Goal: Task Accomplishment & Management: Manage account settings

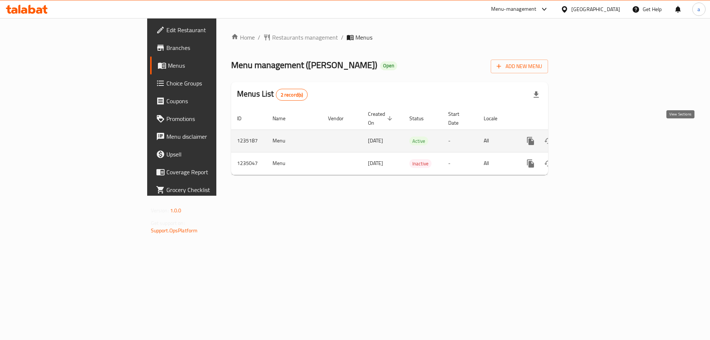
click at [589, 137] on icon "enhanced table" at bounding box center [584, 141] width 9 height 9
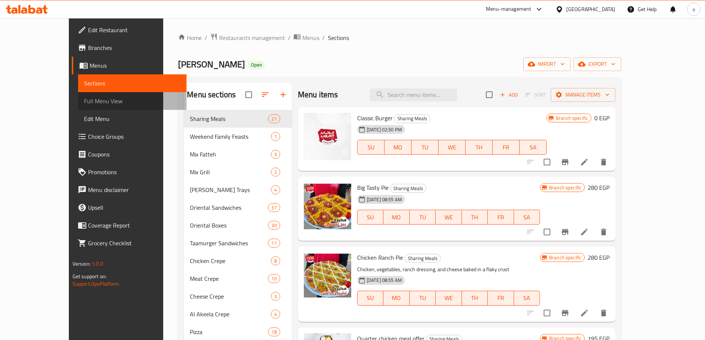
click at [84, 101] on span "Full Menu View" at bounding box center [132, 101] width 97 height 9
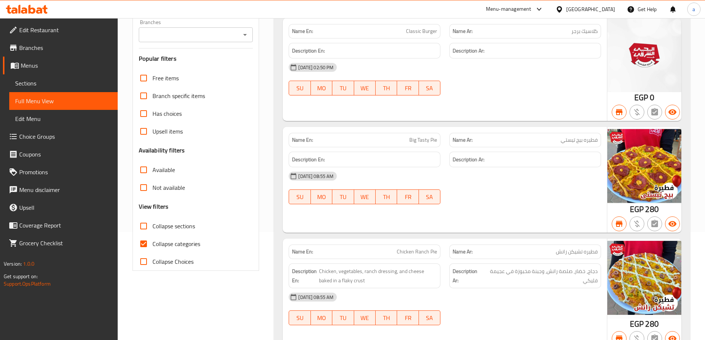
scroll to position [148, 0]
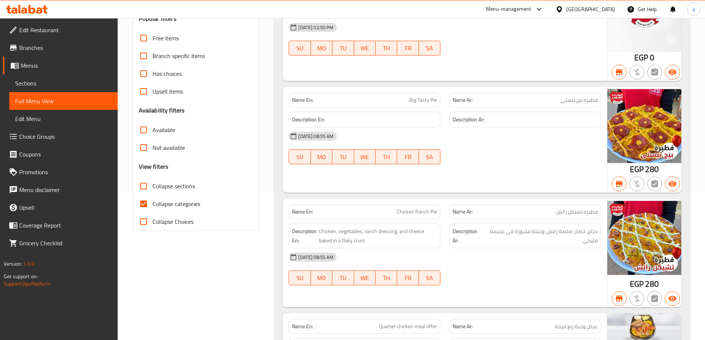
click at [147, 203] on input "Collapse categories" at bounding box center [144, 204] width 18 height 18
checkbox input "false"
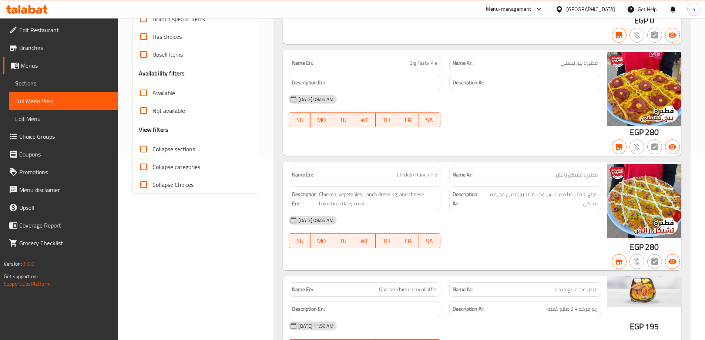
scroll to position [259, 0]
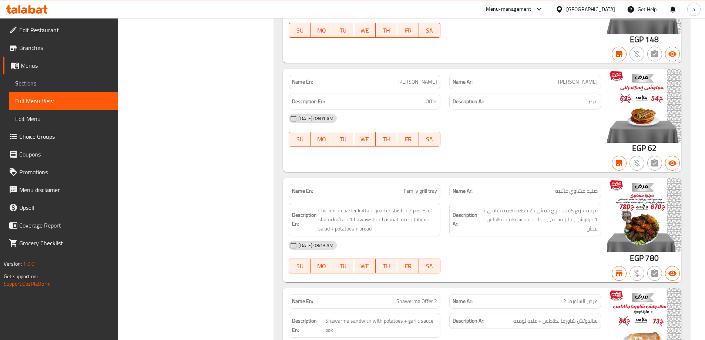
scroll to position [1406, 0]
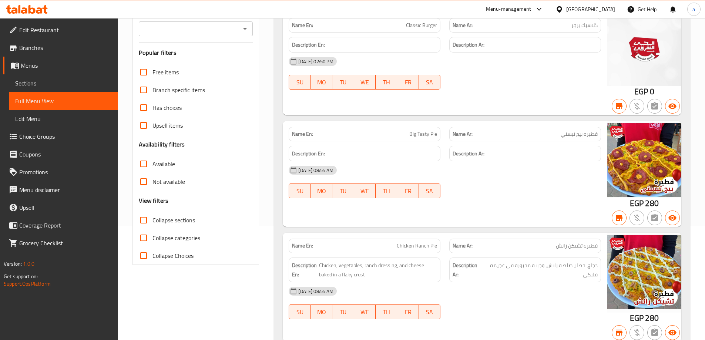
scroll to position [0, 0]
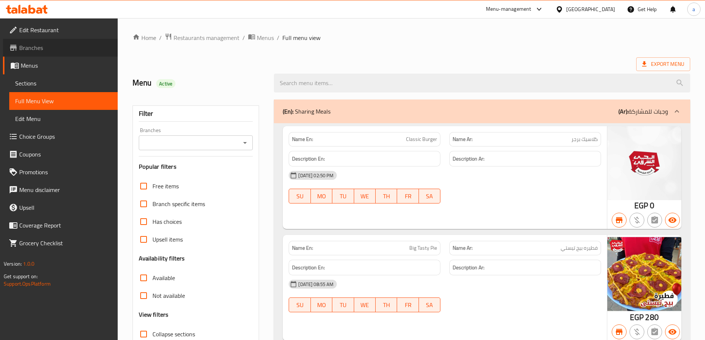
click at [31, 43] on span "Branches" at bounding box center [65, 47] width 92 height 9
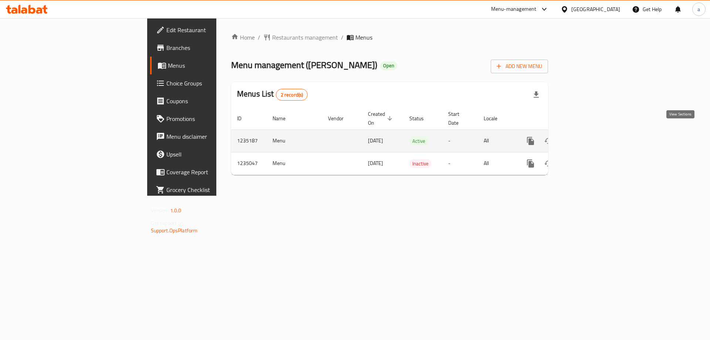
click at [589, 137] on icon "enhanced table" at bounding box center [584, 141] width 9 height 9
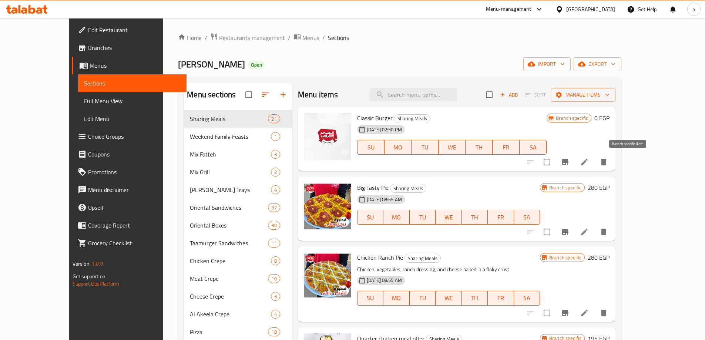
click at [574, 166] on button "Branch-specific-item" at bounding box center [565, 162] width 18 height 18
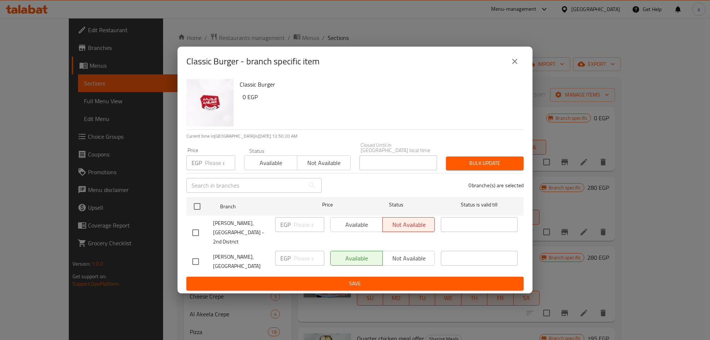
click at [516, 65] on icon "close" at bounding box center [515, 61] width 9 height 9
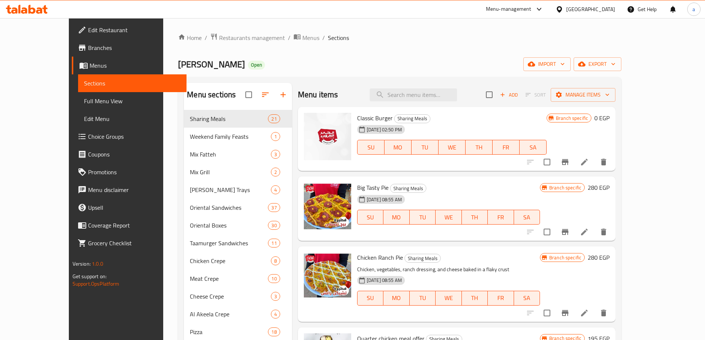
click at [595, 238] on li at bounding box center [584, 231] width 21 height 13
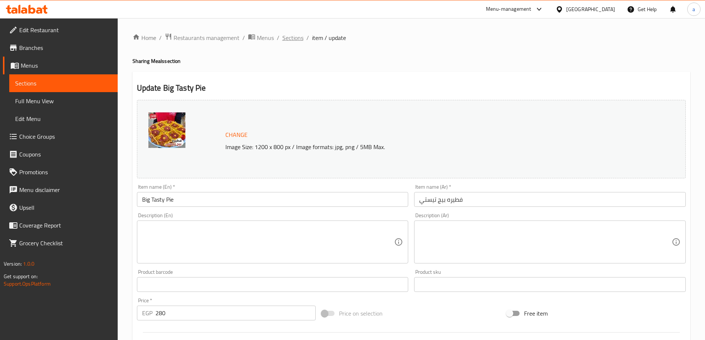
click at [293, 41] on span "Sections" at bounding box center [292, 37] width 21 height 9
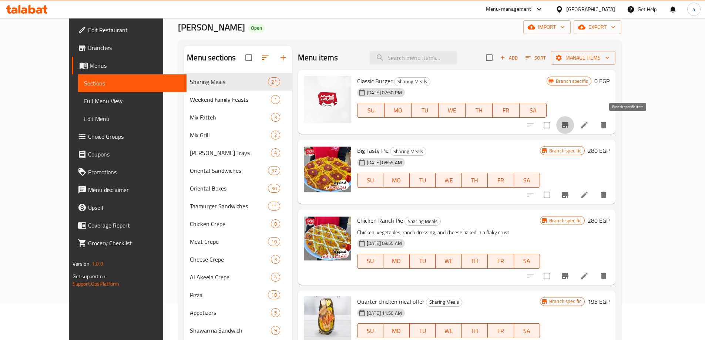
click at [569, 121] on icon "Branch-specific-item" at bounding box center [565, 125] width 9 height 9
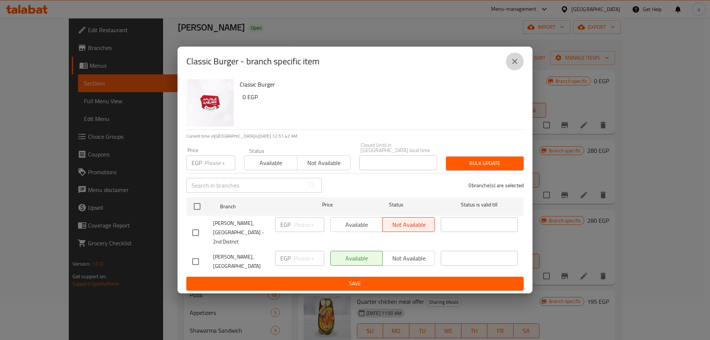
click at [514, 66] on icon "close" at bounding box center [515, 61] width 9 height 9
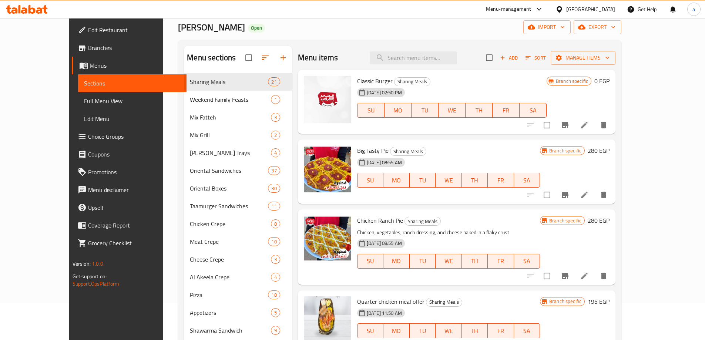
click at [574, 121] on button "Branch-specific-item" at bounding box center [565, 125] width 18 height 18
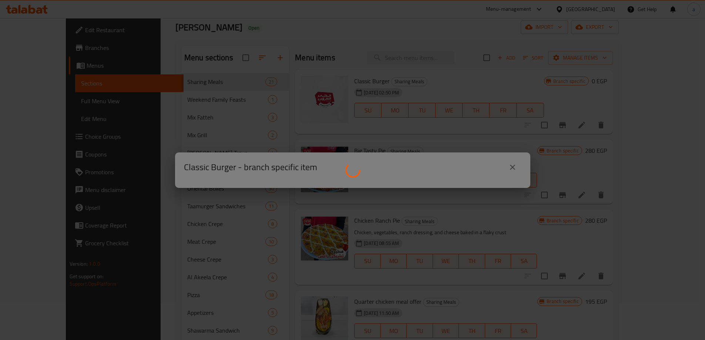
click at [628, 122] on div "Classic Burger - branch specific item" at bounding box center [352, 170] width 705 height 340
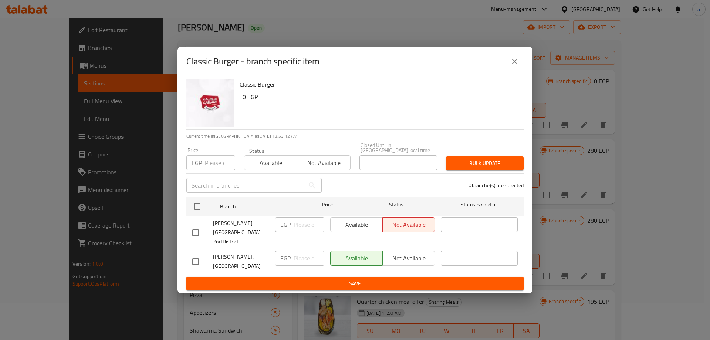
click at [516, 66] on icon "close" at bounding box center [515, 61] width 9 height 9
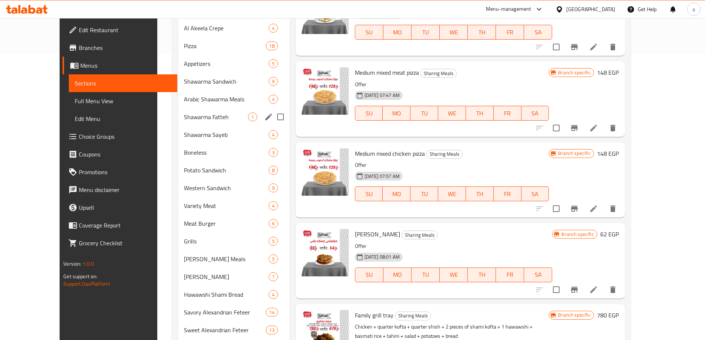
scroll to position [67, 0]
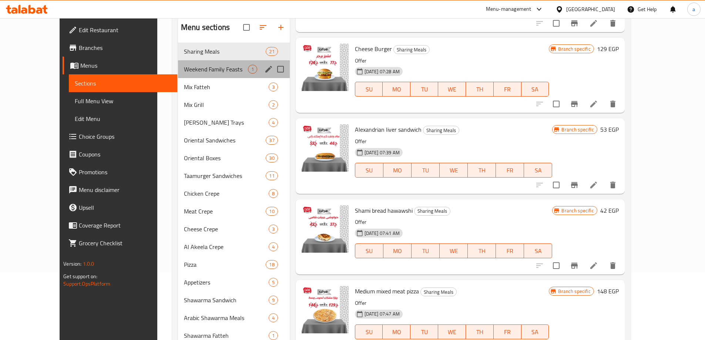
click at [188, 76] on div "Weekend Family Feasts 1" at bounding box center [234, 69] width 112 height 18
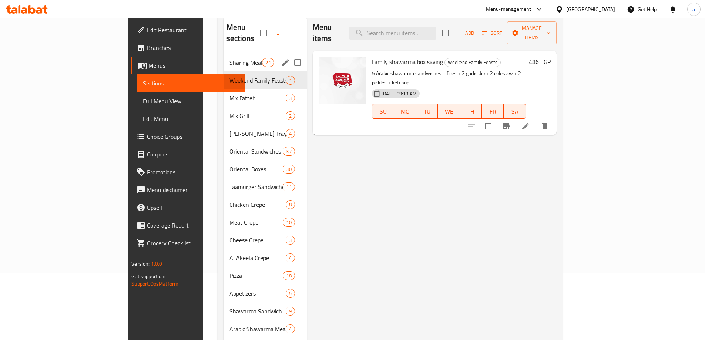
click at [229, 58] on span "Sharing Meals" at bounding box center [245, 62] width 33 height 9
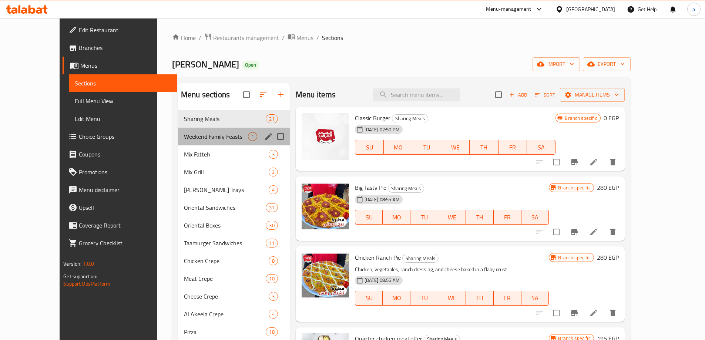
click at [181, 130] on div "Weekend Family Feasts 1" at bounding box center [234, 137] width 112 height 18
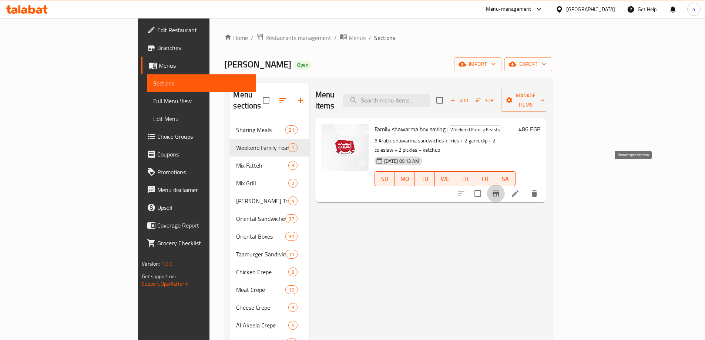
click at [499, 191] on icon "Branch-specific-item" at bounding box center [495, 194] width 7 height 6
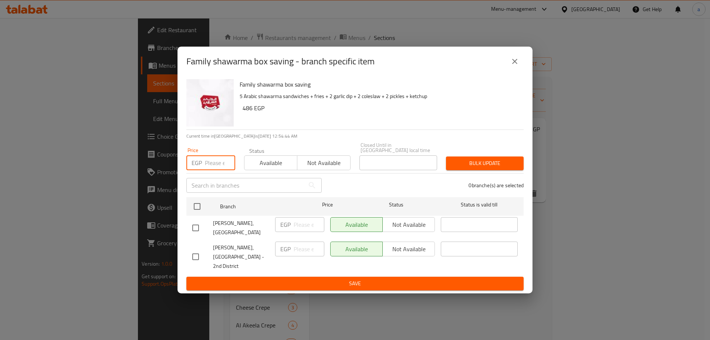
click at [208, 166] on input "number" at bounding box center [220, 162] width 30 height 15
type input "15"
click at [514, 66] on icon "close" at bounding box center [515, 61] width 9 height 9
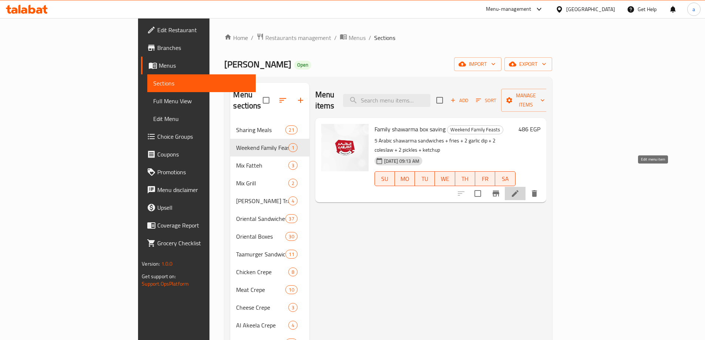
click at [519, 189] on icon at bounding box center [515, 193] width 9 height 9
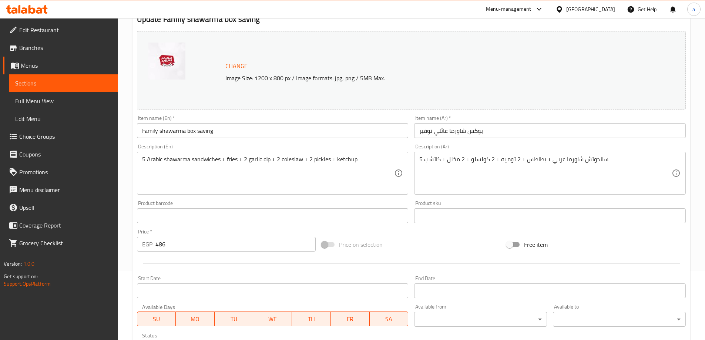
scroll to position [194, 0]
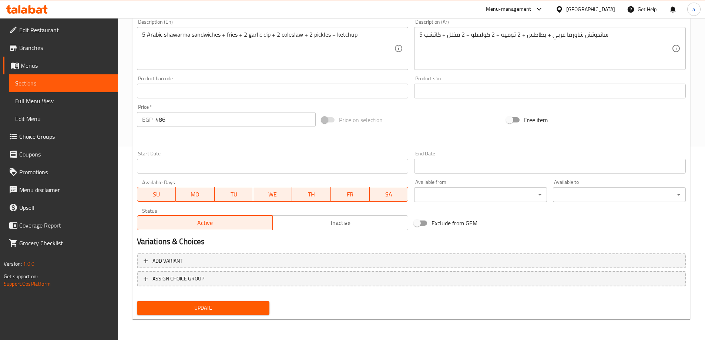
click at [315, 222] on span "Inactive" at bounding box center [340, 223] width 129 height 11
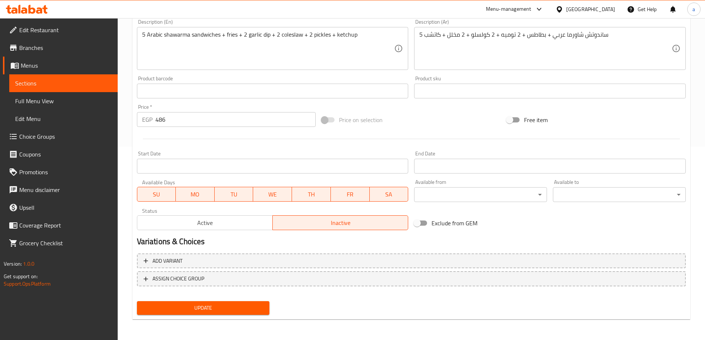
click at [219, 306] on span "Update" at bounding box center [203, 307] width 121 height 9
click at [229, 221] on span "Active" at bounding box center [204, 223] width 129 height 11
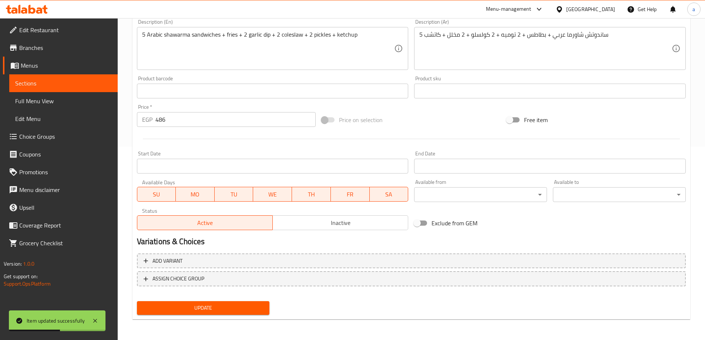
click at [243, 314] on button "Update" at bounding box center [203, 308] width 133 height 14
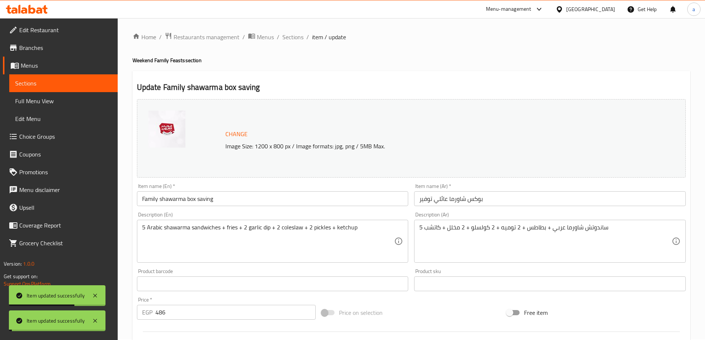
scroll to position [0, 0]
click at [293, 34] on span "Sections" at bounding box center [292, 37] width 21 height 9
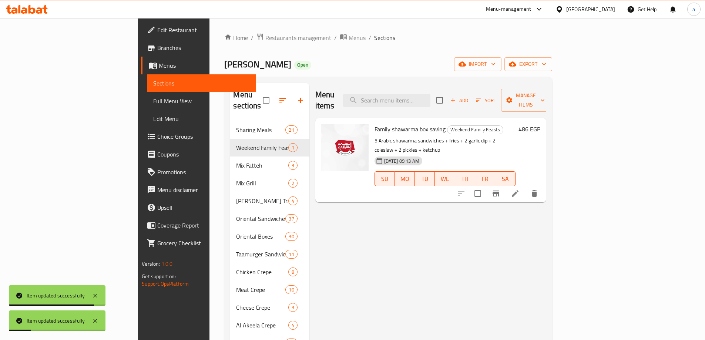
click at [499, 191] on icon "Branch-specific-item" at bounding box center [495, 194] width 7 height 6
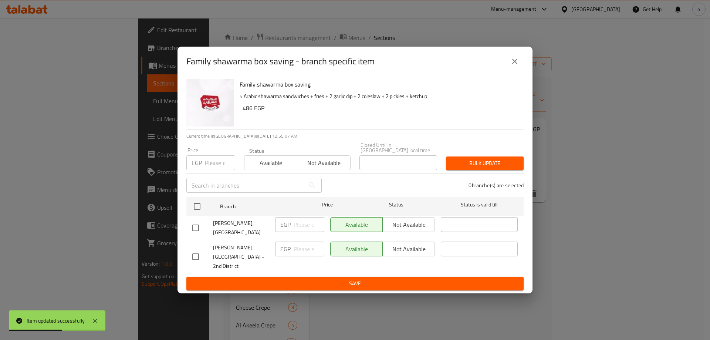
click at [192, 257] on input "checkbox" at bounding box center [196, 257] width 16 height 16
checkbox input "true"
click at [294, 249] on input "number" at bounding box center [309, 249] width 31 height 15
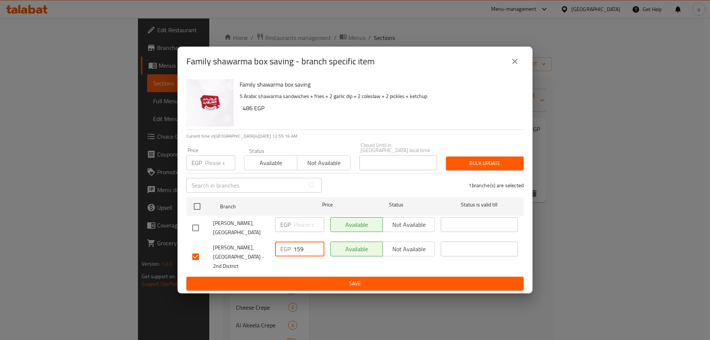
type input "159"
drag, startPoint x: 198, startPoint y: 252, endPoint x: 242, endPoint y: 234, distance: 47.3
click at [199, 252] on input "checkbox" at bounding box center [196, 257] width 16 height 16
checkbox input "false"
click at [512, 61] on button "close" at bounding box center [515, 62] width 18 height 18
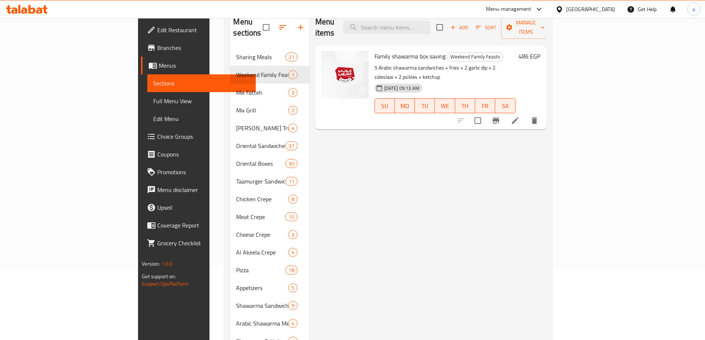
scroll to position [37, 0]
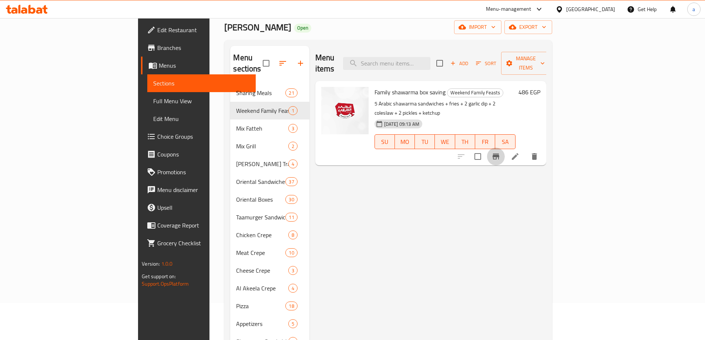
click at [499, 154] on icon "Branch-specific-item" at bounding box center [495, 157] width 7 height 6
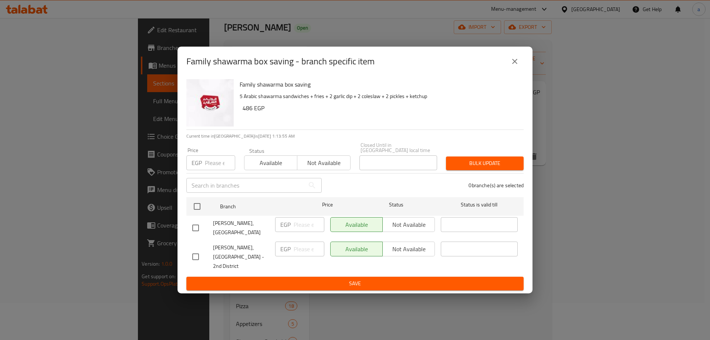
click at [447, 55] on div "Family shawarma box saving - branch specific item" at bounding box center [355, 62] width 355 height 30
click at [518, 66] on icon "close" at bounding box center [515, 61] width 9 height 9
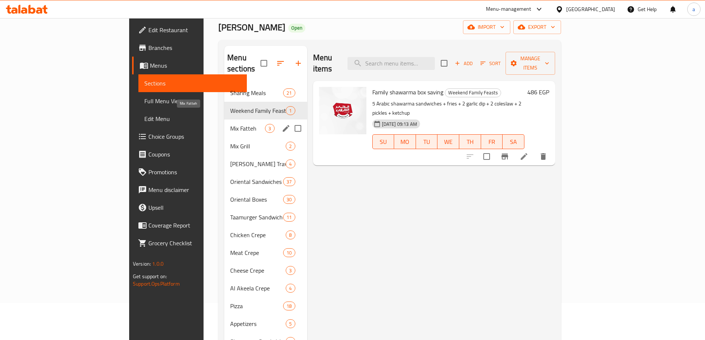
click at [230, 124] on span "Mix Fatteh" at bounding box center [247, 128] width 35 height 9
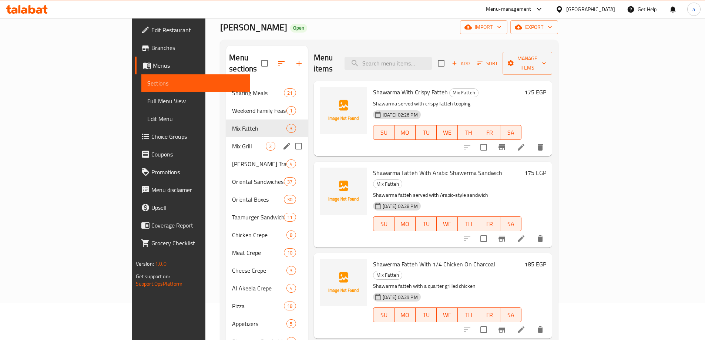
click at [232, 142] on span "Mix Grill" at bounding box center [249, 146] width 34 height 9
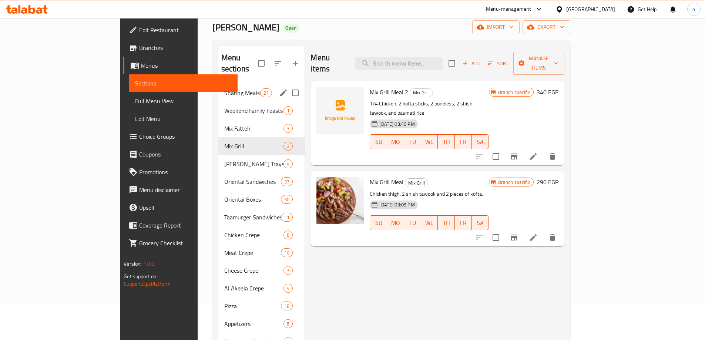
click at [218, 87] on div "Sharing Meals 21" at bounding box center [261, 93] width 87 height 18
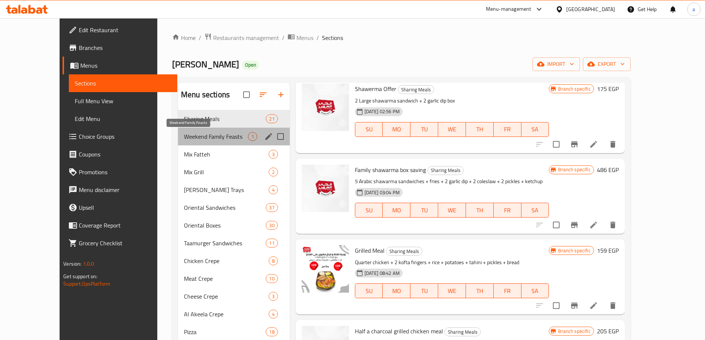
click at [220, 140] on span "Weekend Family Feasts" at bounding box center [216, 136] width 64 height 9
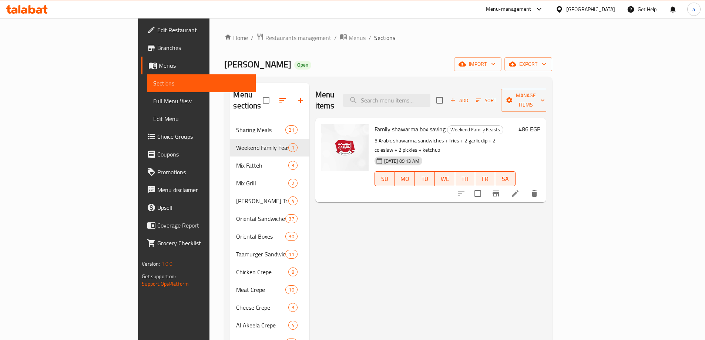
click at [543, 185] on div at bounding box center [497, 194] width 91 height 18
click at [500, 189] on icon "Branch-specific-item" at bounding box center [495, 193] width 9 height 9
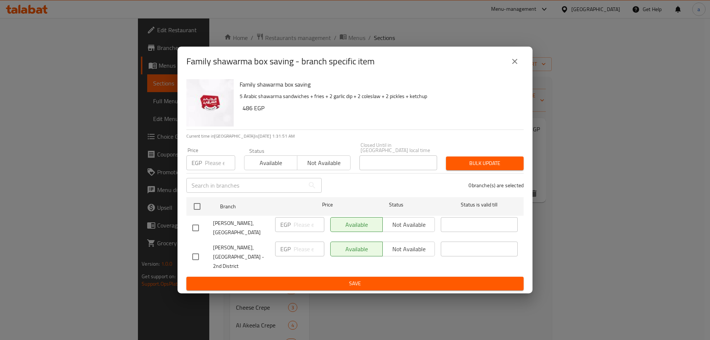
click at [521, 70] on button "close" at bounding box center [515, 62] width 18 height 18
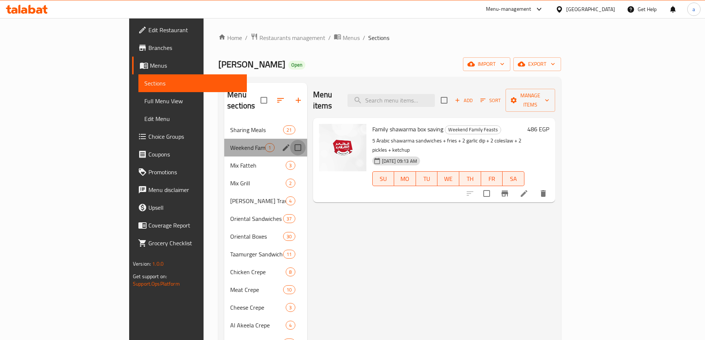
click at [290, 140] on input "Menu sections" at bounding box center [298, 148] width 16 height 16
checkbox input "true"
click at [270, 96] on icon "button" at bounding box center [274, 100] width 9 height 9
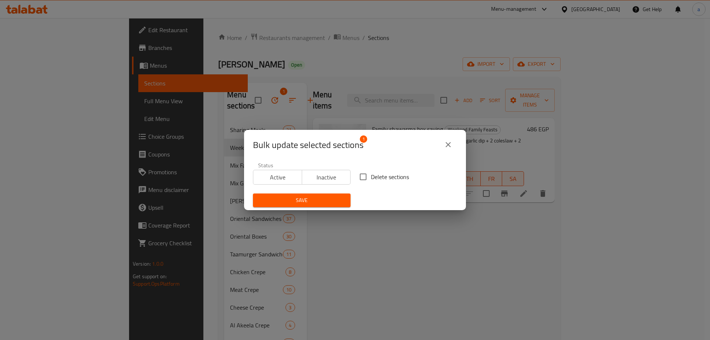
click at [448, 148] on icon "close" at bounding box center [448, 144] width 9 height 9
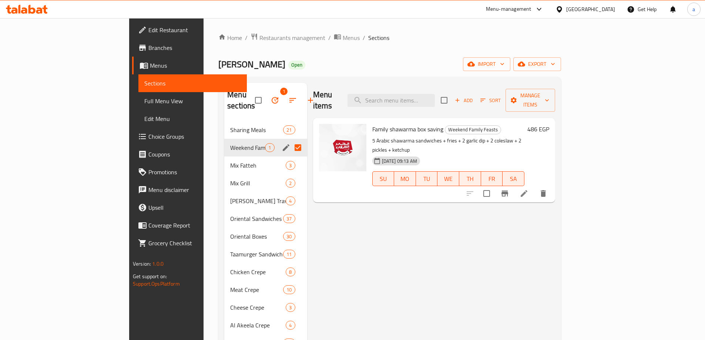
click at [509, 189] on icon "Branch-specific-item" at bounding box center [504, 193] width 9 height 9
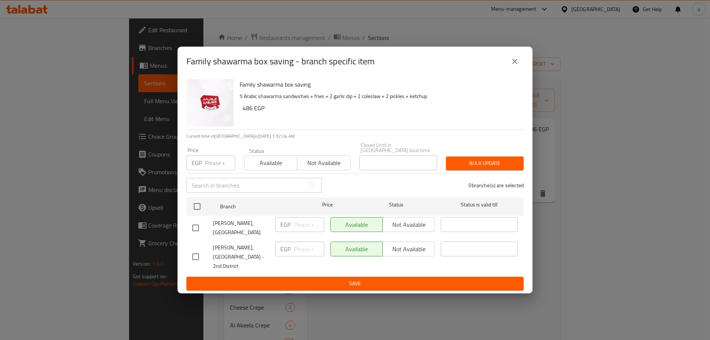
click at [198, 250] on input "checkbox" at bounding box center [196, 257] width 16 height 16
checkbox input "true"
click at [517, 70] on button "close" at bounding box center [515, 62] width 18 height 18
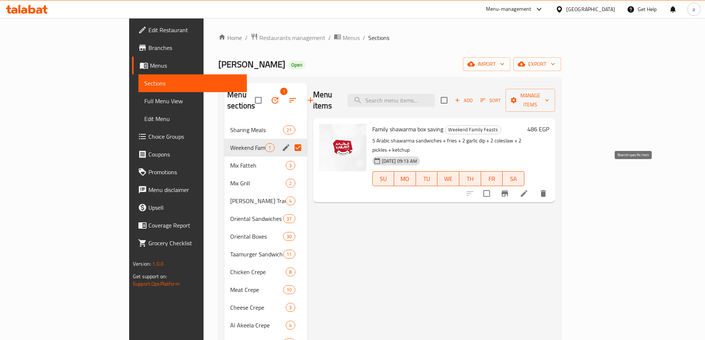
click at [514, 185] on button "Branch-specific-item" at bounding box center [505, 194] width 18 height 18
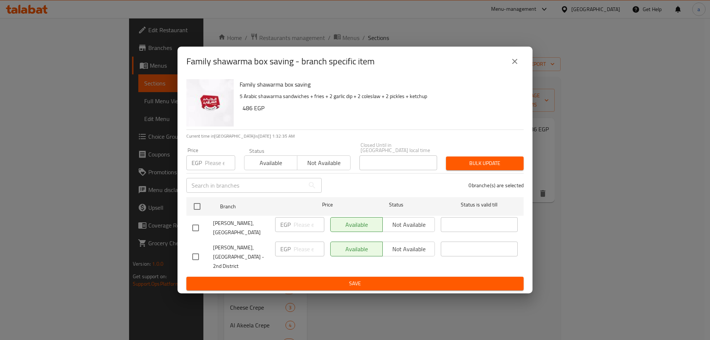
click at [194, 250] on input "checkbox" at bounding box center [196, 257] width 16 height 16
checkbox input "true"
click at [292, 253] on div "EGP ​" at bounding box center [299, 249] width 49 height 15
click at [516, 66] on icon "close" at bounding box center [515, 61] width 9 height 9
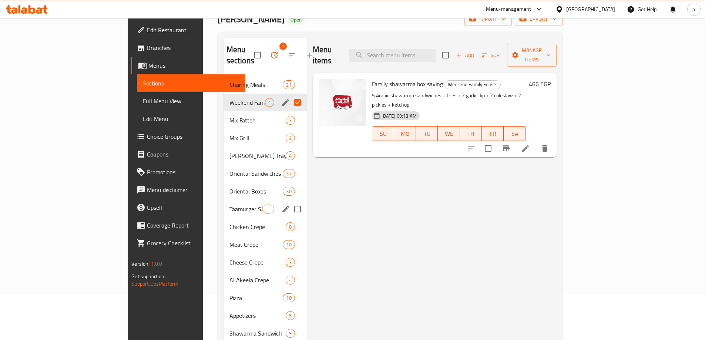
scroll to position [111, 0]
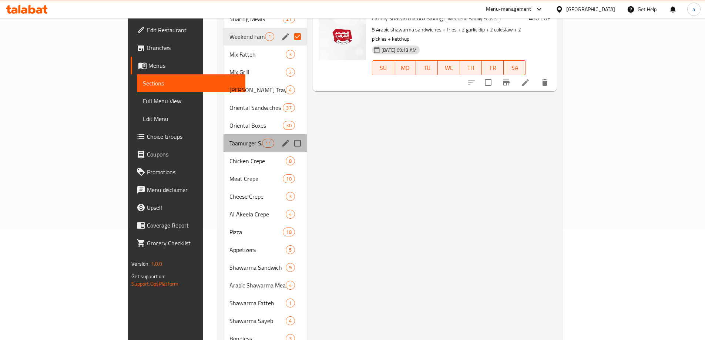
click at [223, 134] on div "Taamurger Sandwiches 11" at bounding box center [264, 143] width 83 height 18
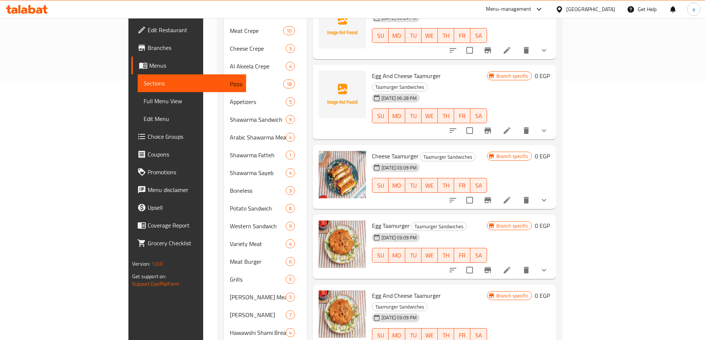
scroll to position [326, 0]
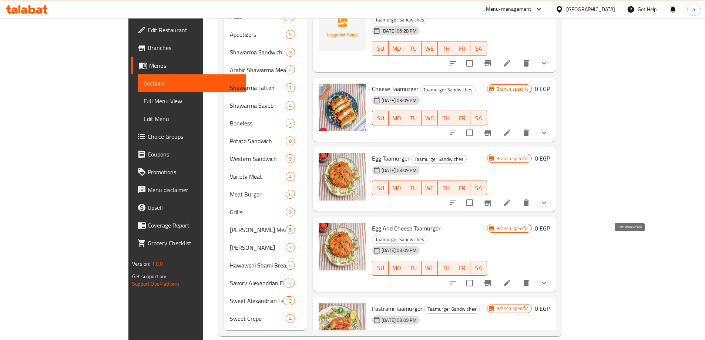
click at [511, 279] on icon at bounding box center [506, 283] width 9 height 9
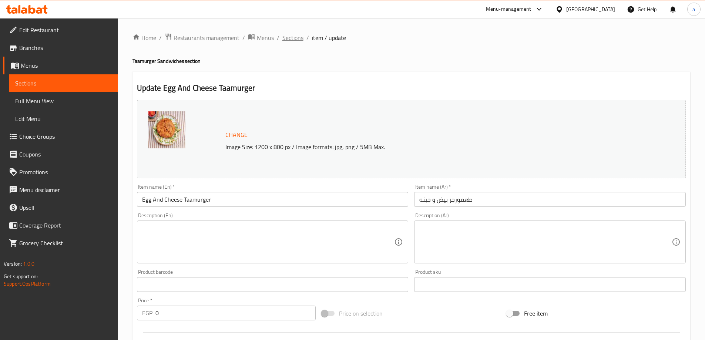
click at [296, 38] on span "Sections" at bounding box center [292, 37] width 21 height 9
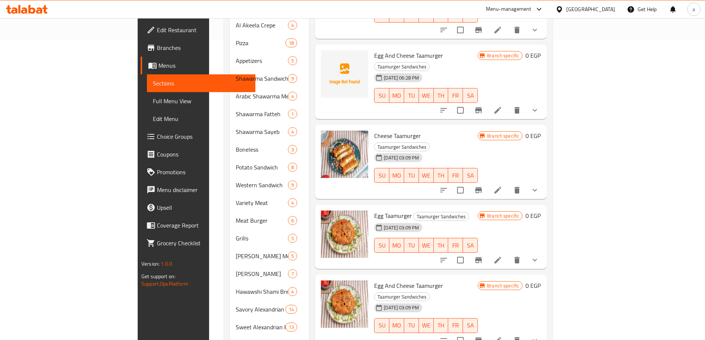
scroll to position [326, 0]
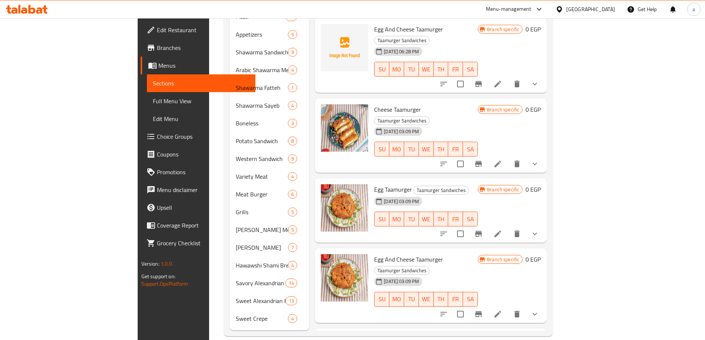
click at [501, 311] on icon at bounding box center [497, 314] width 7 height 7
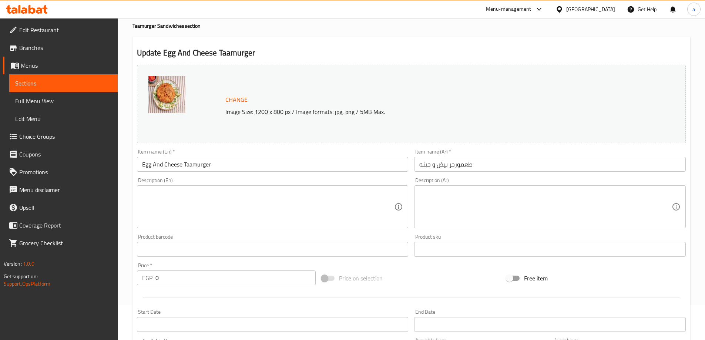
scroll to position [210, 0]
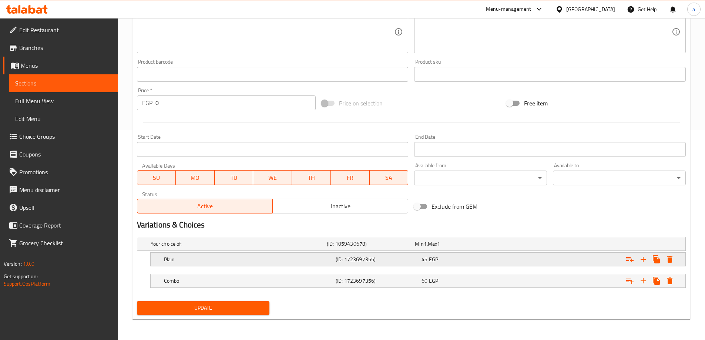
click at [334, 260] on div "Plain" at bounding box center [248, 259] width 172 height 10
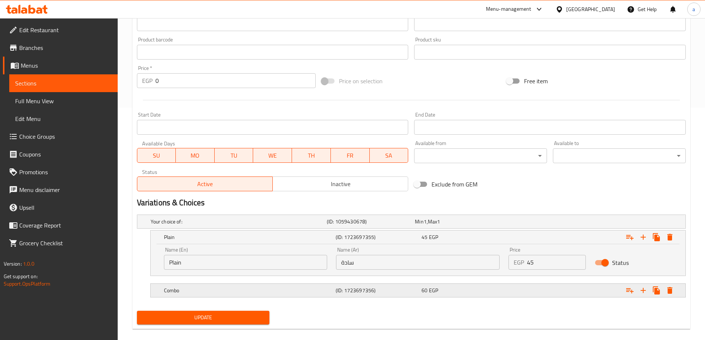
scroll to position [242, 0]
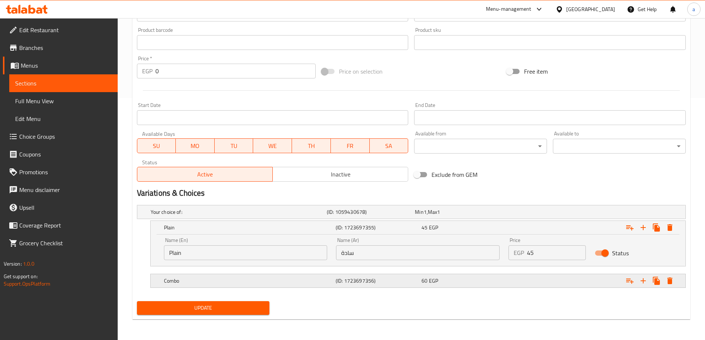
click at [396, 282] on h5 "(ID: 1723697356)" at bounding box center [377, 280] width 83 height 7
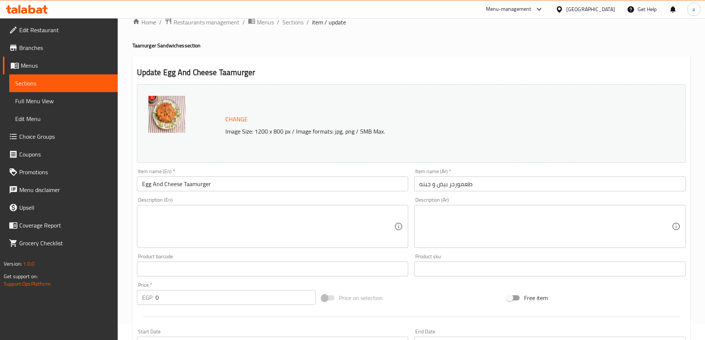
scroll to position [0, 0]
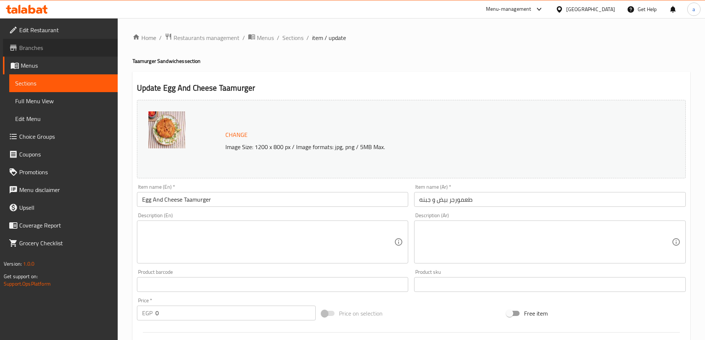
click at [57, 45] on span "Branches" at bounding box center [65, 47] width 92 height 9
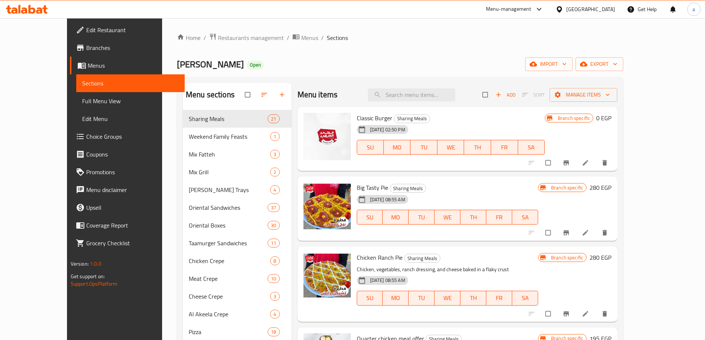
click at [82, 102] on span "Full Menu View" at bounding box center [130, 101] width 97 height 9
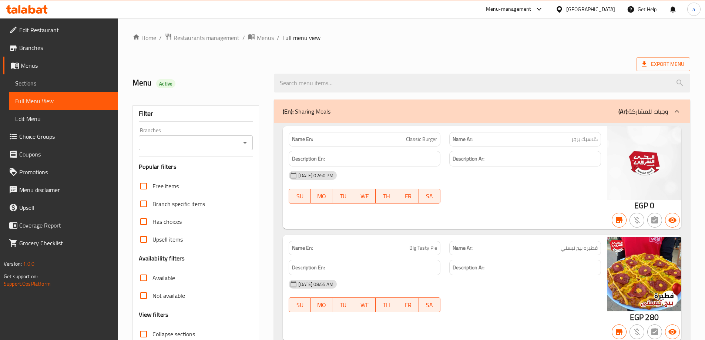
click at [245, 77] on div "Menu Active" at bounding box center [199, 83] width 142 height 33
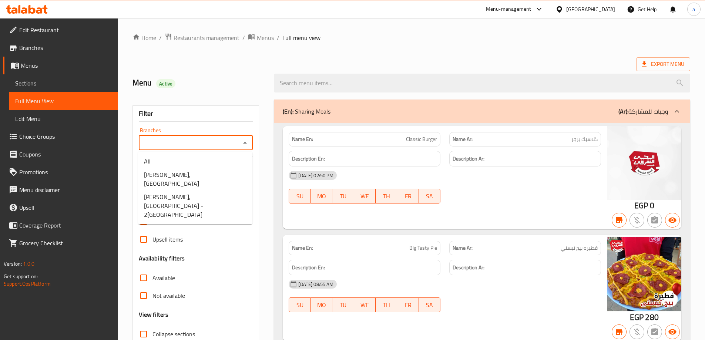
click at [175, 147] on input "Branches" at bounding box center [190, 143] width 98 height 10
click at [179, 173] on span "[PERSON_NAME], [GEOGRAPHIC_DATA]" at bounding box center [195, 179] width 102 height 18
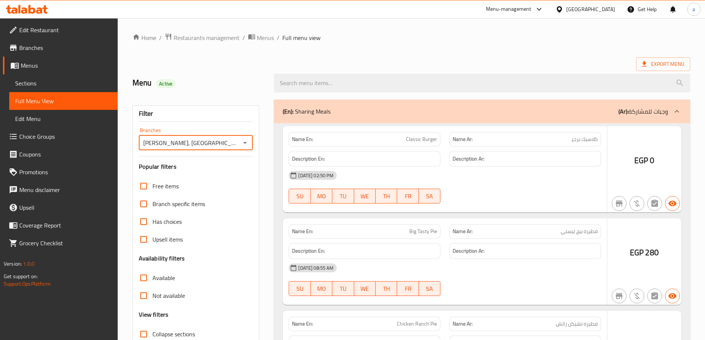
click at [240, 143] on div at bounding box center [352, 170] width 705 height 340
click at [243, 143] on div at bounding box center [352, 170] width 705 height 340
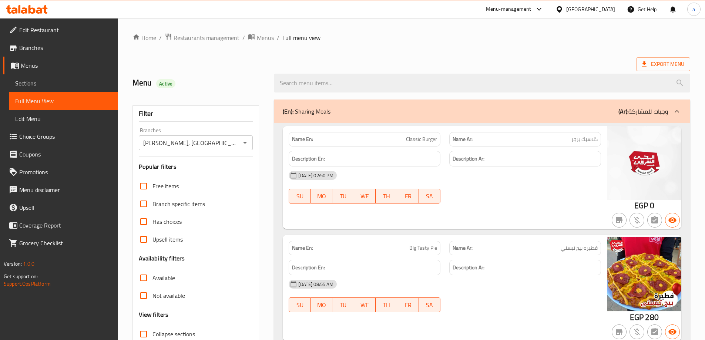
click at [244, 142] on div at bounding box center [352, 170] width 705 height 340
click at [244, 144] on icon "Open" at bounding box center [244, 142] width 9 height 9
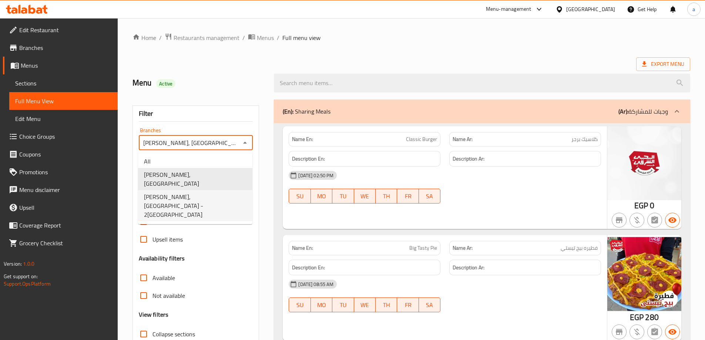
click at [197, 192] on span "Alhay Alsharqy, El Shorouk - 2nd District" at bounding box center [195, 205] width 102 height 27
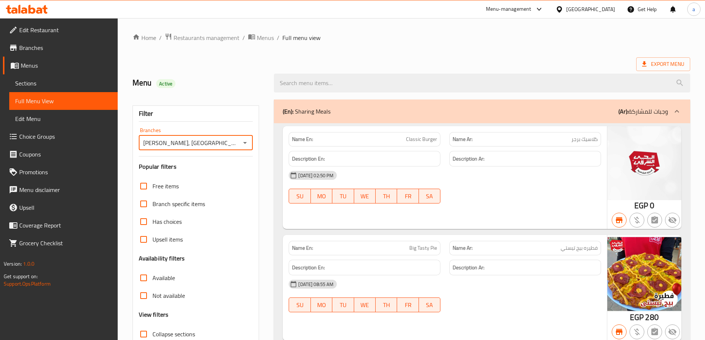
click at [193, 142] on input "Alhay Alsharqy, El Shorouk - 2nd District" at bounding box center [190, 143] width 98 height 10
click at [248, 145] on icon "Open" at bounding box center [244, 142] width 9 height 9
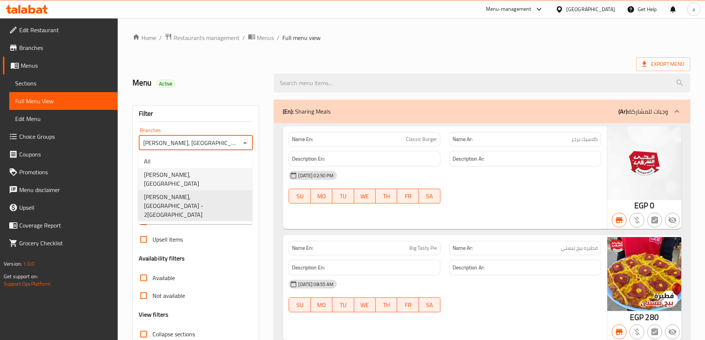
click at [194, 174] on span "Alhay Alsharqy, 1st District" at bounding box center [195, 179] width 102 height 18
type input "Alhay Alsharqy, 1st District"
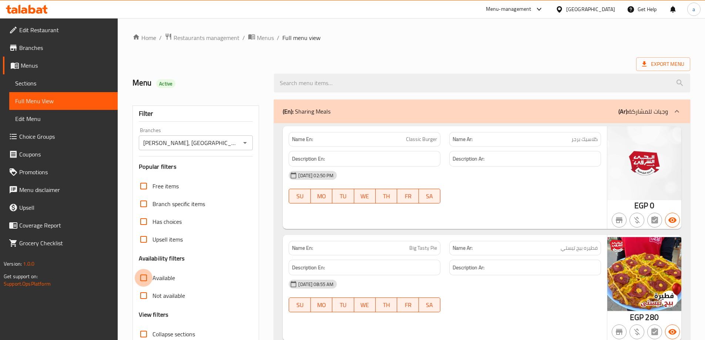
click at [142, 275] on input "Available" at bounding box center [144, 278] width 18 height 18
checkbox input "true"
click at [620, 225] on button "button" at bounding box center [619, 220] width 15 height 15
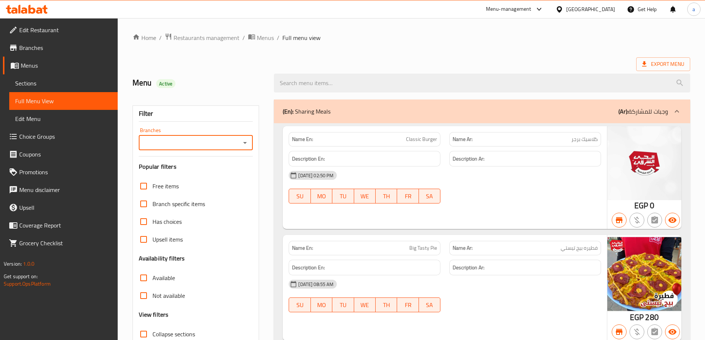
click at [243, 143] on icon "Open" at bounding box center [244, 142] width 9 height 9
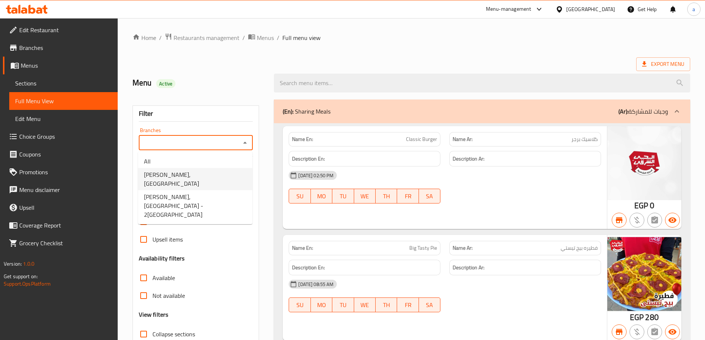
click at [206, 179] on span "[PERSON_NAME], [GEOGRAPHIC_DATA]" at bounding box center [195, 179] width 102 height 18
type input "[PERSON_NAME], [GEOGRAPHIC_DATA]"
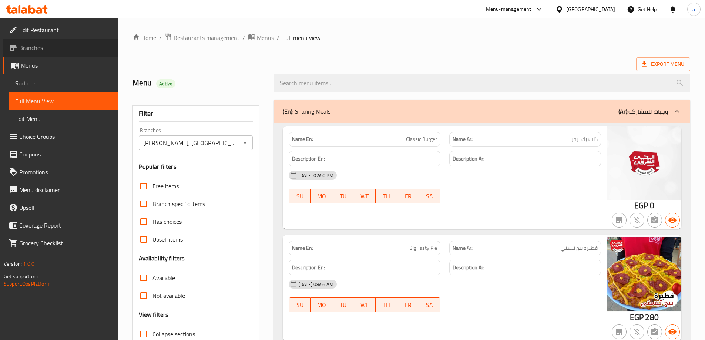
click at [34, 52] on span "Branches" at bounding box center [65, 47] width 92 height 9
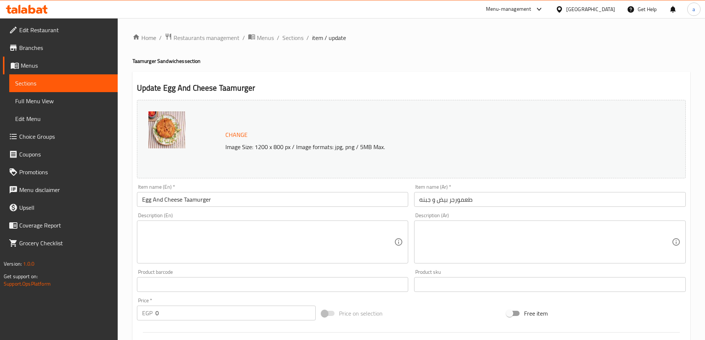
click at [85, 145] on link "Choice Groups" at bounding box center [60, 137] width 115 height 18
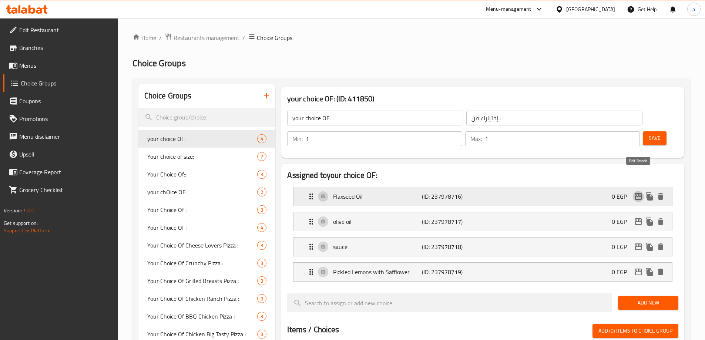
click at [634, 191] on button "edit" at bounding box center [638, 196] width 11 height 11
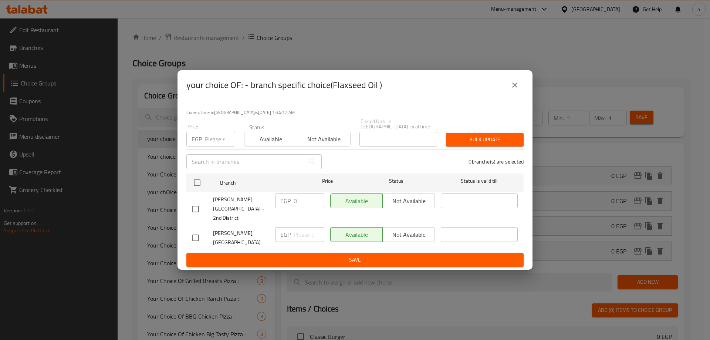
click at [522, 90] on button "close" at bounding box center [515, 85] width 18 height 18
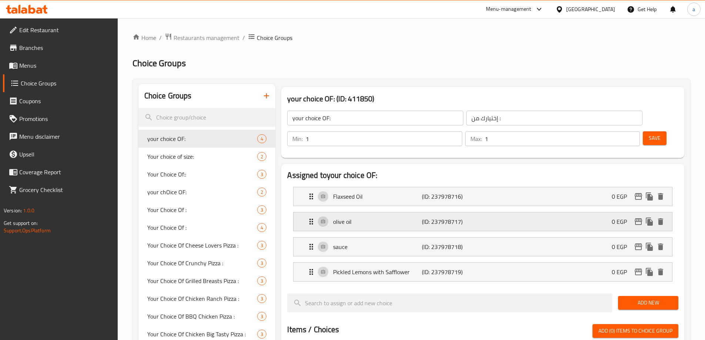
click at [518, 212] on div "olive oil (ID: 237978717) 0 EGP" at bounding box center [485, 221] width 356 height 18
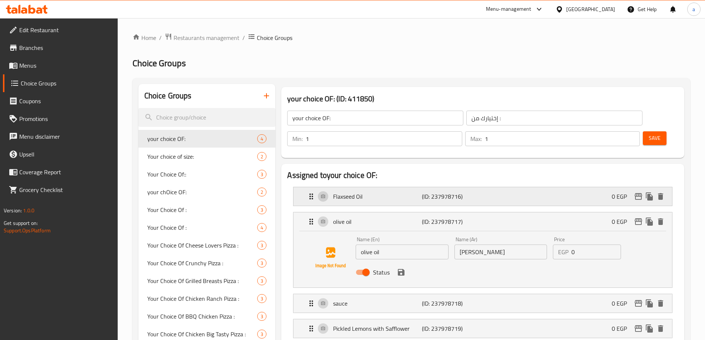
click at [469, 192] on p "(ID: 237978716)" at bounding box center [451, 196] width 59 height 9
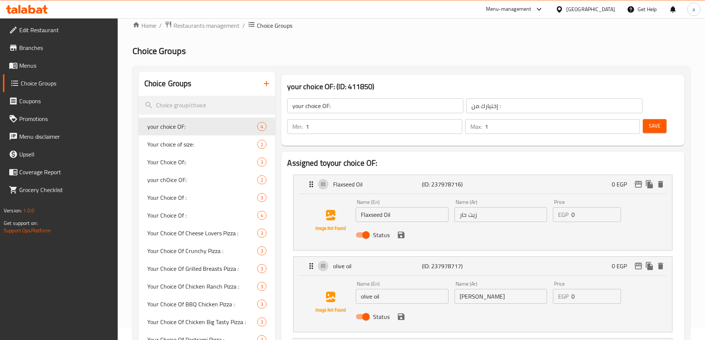
scroll to position [148, 0]
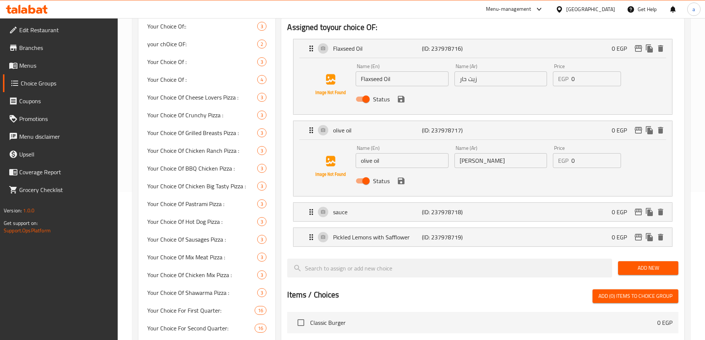
click at [444, 203] on li "sauce (ID: 237978718) 0 EGP Name (En) sauce Name (En) Name (Ar) صلصة Name (Ar) …" at bounding box center [482, 211] width 391 height 25
click at [434, 208] on p "(ID: 237978718)" at bounding box center [451, 212] width 59 height 9
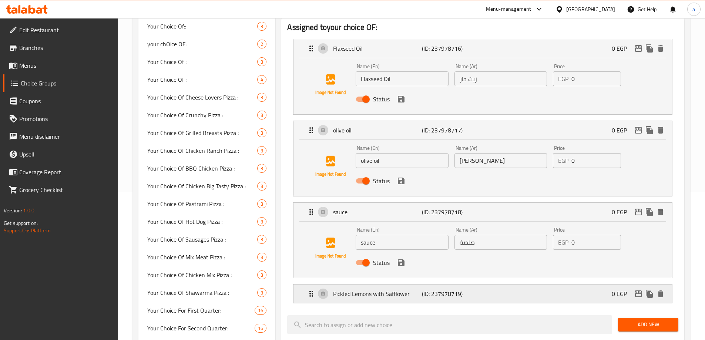
click at [448, 285] on div "Pickled Lemons with Safflower (ID: 237978719) 0 EGP" at bounding box center [485, 294] width 356 height 18
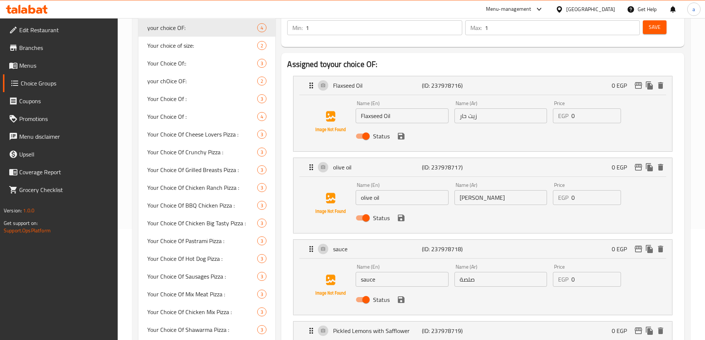
scroll to position [222, 0]
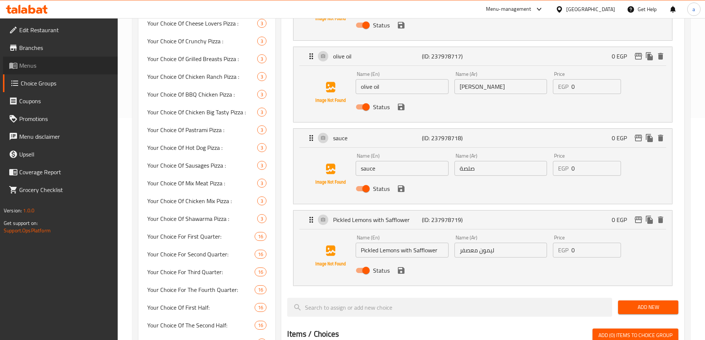
click at [45, 63] on span "Menus" at bounding box center [65, 65] width 92 height 9
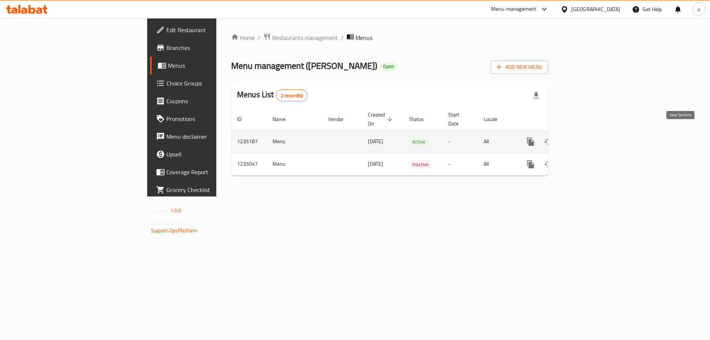
click at [593, 139] on link "enhanced table" at bounding box center [584, 142] width 18 height 18
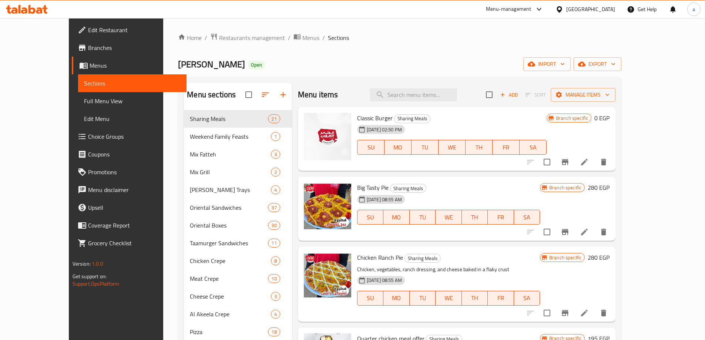
click at [84, 85] on span "Sections" at bounding box center [132, 83] width 97 height 9
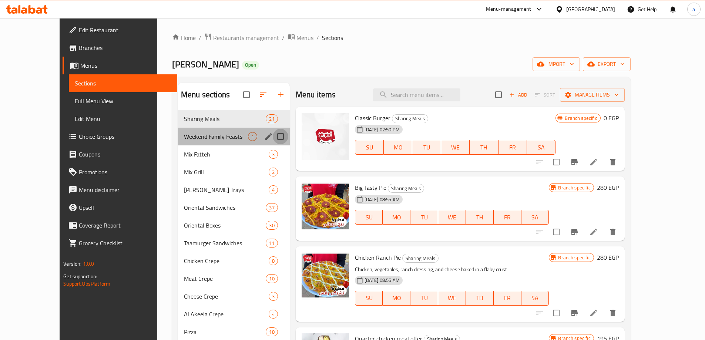
click at [273, 136] on input "Menu sections" at bounding box center [281, 137] width 16 height 16
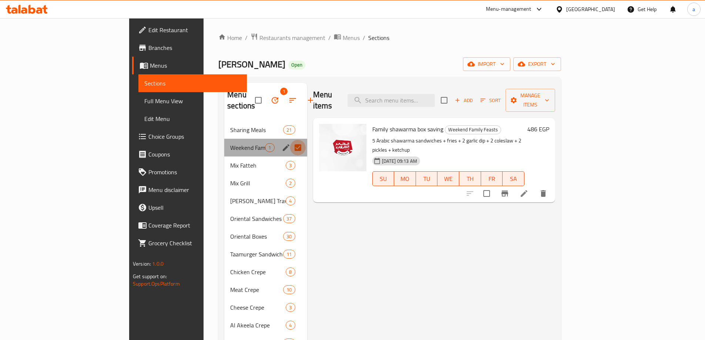
click at [290, 140] on input "Menu sections" at bounding box center [298, 148] width 16 height 16
checkbox input "false"
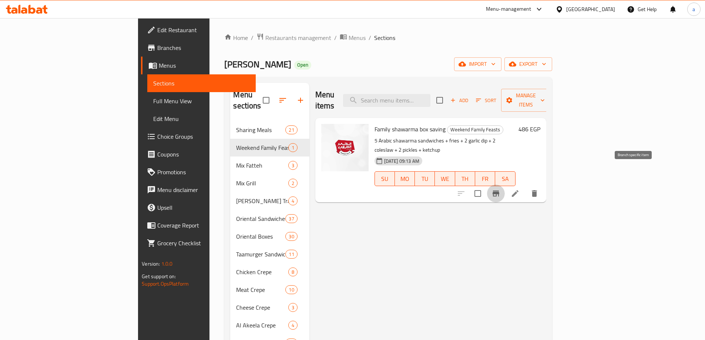
click at [500, 189] on icon "Branch-specific-item" at bounding box center [495, 193] width 9 height 9
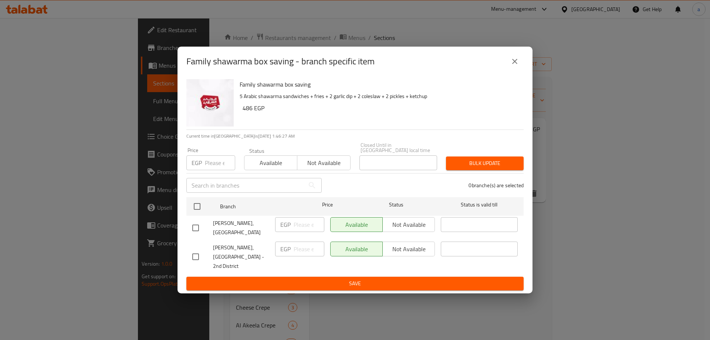
click at [519, 66] on icon "close" at bounding box center [515, 61] width 9 height 9
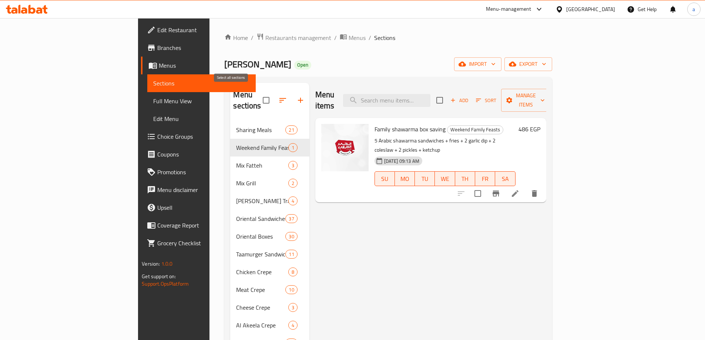
click at [258, 92] on input "checkbox" at bounding box center [266, 100] width 16 height 16
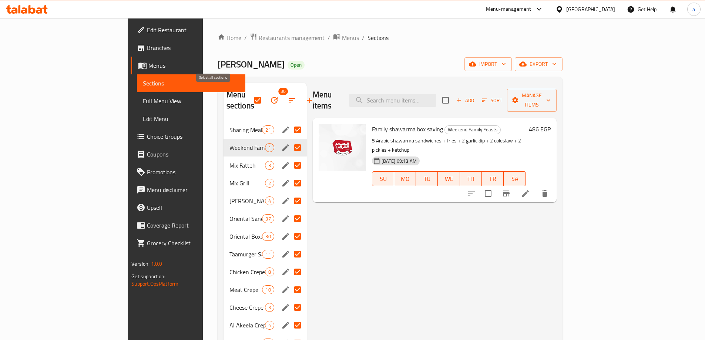
click at [250, 92] on input "checkbox" at bounding box center [258, 100] width 16 height 16
checkbox input "false"
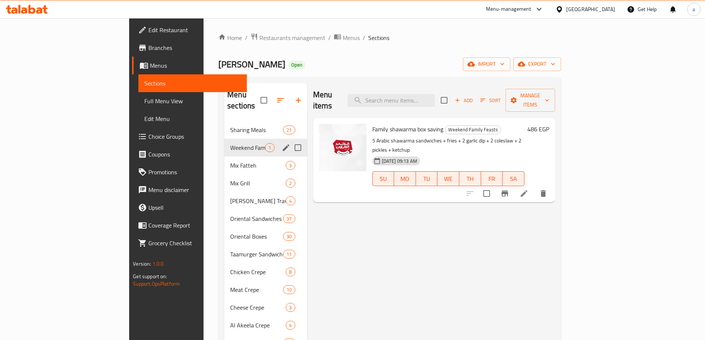
click at [290, 140] on input "Menu sections" at bounding box center [298, 148] width 16 height 16
click at [283, 144] on icon "edit" at bounding box center [286, 147] width 7 height 7
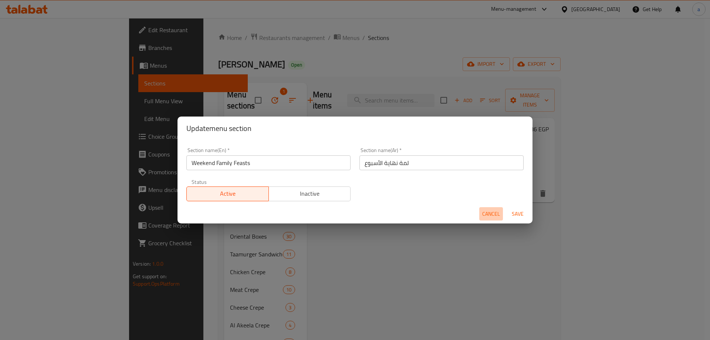
click at [491, 213] on span "Cancel" at bounding box center [491, 213] width 18 height 9
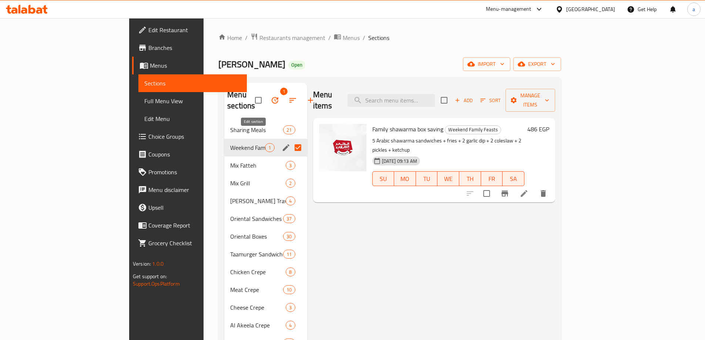
click at [283, 144] on icon "edit" at bounding box center [286, 147] width 7 height 7
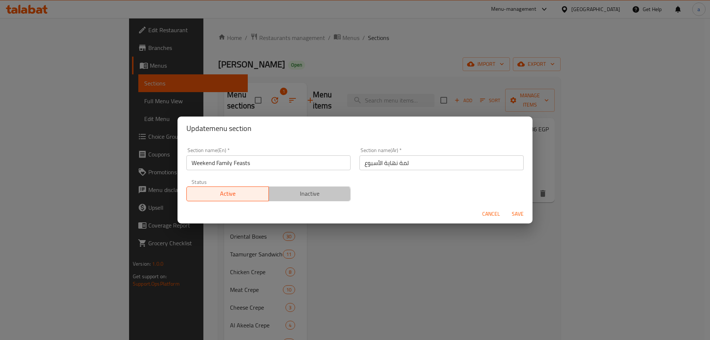
click at [303, 198] on span "Inactive" at bounding box center [310, 193] width 76 height 11
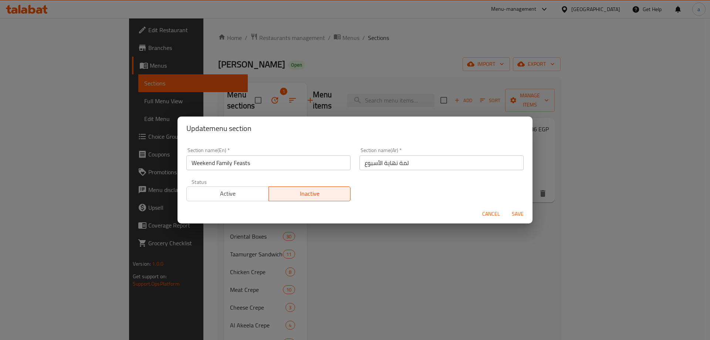
click at [488, 212] on span "Cancel" at bounding box center [491, 213] width 18 height 9
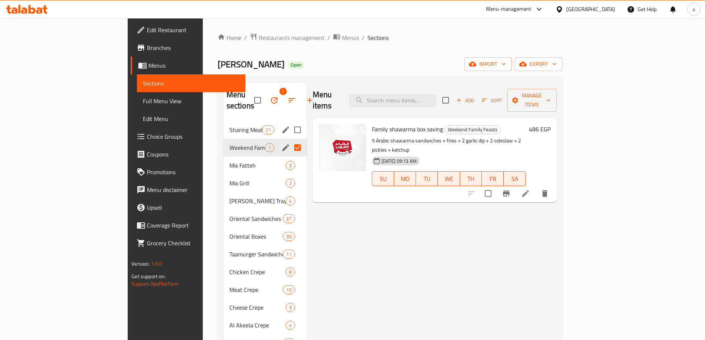
click at [223, 121] on div "Sharing Meals 21" at bounding box center [264, 130] width 83 height 18
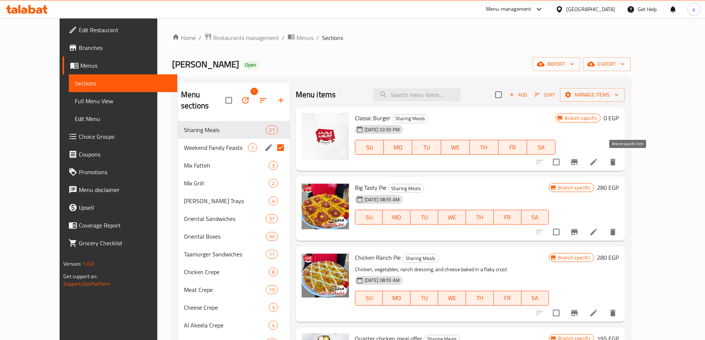
click at [583, 156] on button "Branch-specific-item" at bounding box center [574, 162] width 18 height 18
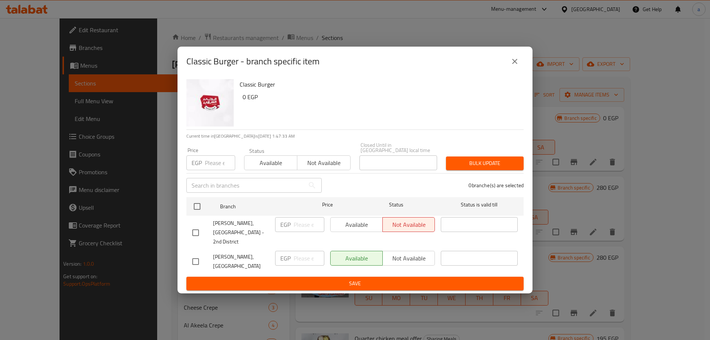
click at [516, 66] on icon "close" at bounding box center [515, 61] width 9 height 9
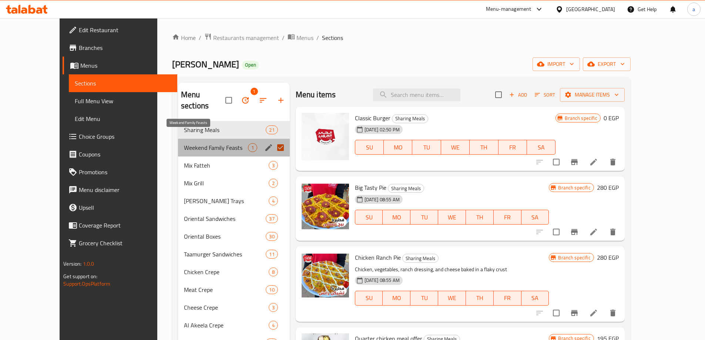
click at [195, 143] on span "Weekend Family Feasts" at bounding box center [216, 147] width 64 height 9
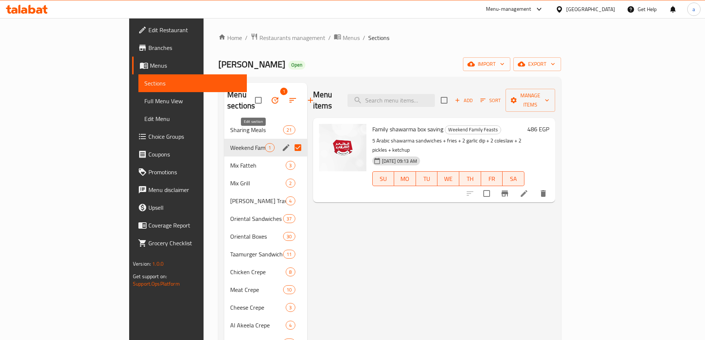
click at [282, 143] on icon "edit" at bounding box center [286, 147] width 9 height 9
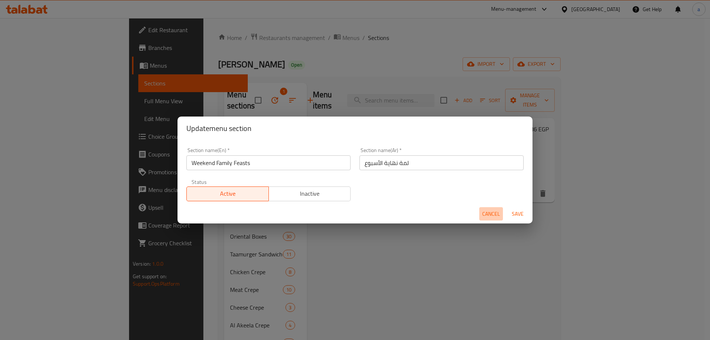
click at [488, 211] on span "Cancel" at bounding box center [491, 213] width 18 height 9
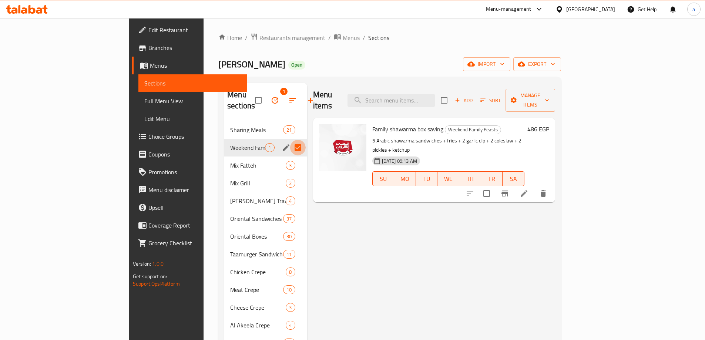
drag, startPoint x: 264, startPoint y: 142, endPoint x: 264, endPoint y: 137, distance: 5.2
click at [290, 141] on input "Menu sections" at bounding box center [298, 148] width 16 height 16
checkbox input "false"
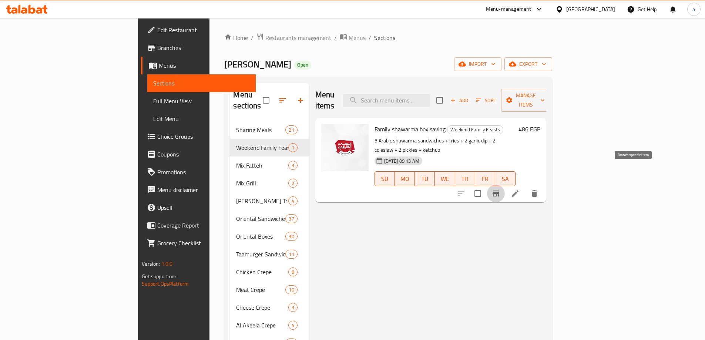
click at [499, 191] on icon "Branch-specific-item" at bounding box center [495, 194] width 7 height 6
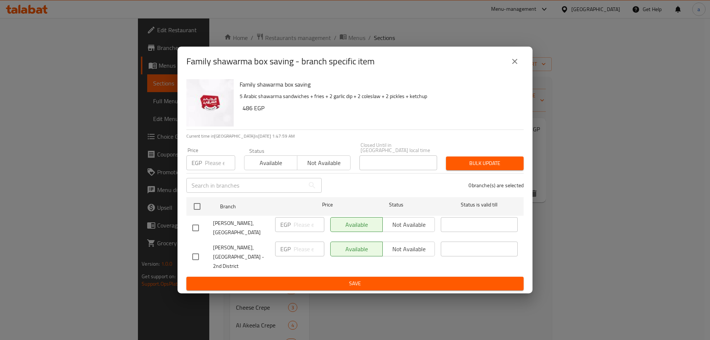
click at [195, 224] on input "checkbox" at bounding box center [196, 228] width 16 height 16
click at [399, 230] on span "Not available" at bounding box center [409, 224] width 46 height 11
click at [195, 229] on input "checkbox" at bounding box center [196, 228] width 16 height 16
click at [324, 166] on span "Not available" at bounding box center [323, 163] width 47 height 11
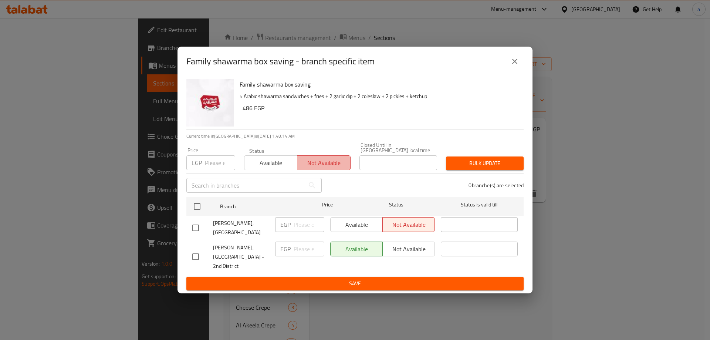
click at [324, 166] on span "Not available" at bounding box center [323, 163] width 47 height 11
click at [366, 232] on div "Available Not available" at bounding box center [382, 224] width 105 height 15
drag, startPoint x: 365, startPoint y: 223, endPoint x: 361, endPoint y: 223, distance: 4.1
click at [364, 223] on div "Available Not available" at bounding box center [382, 224] width 105 height 15
click at [194, 236] on input "checkbox" at bounding box center [196, 228] width 16 height 16
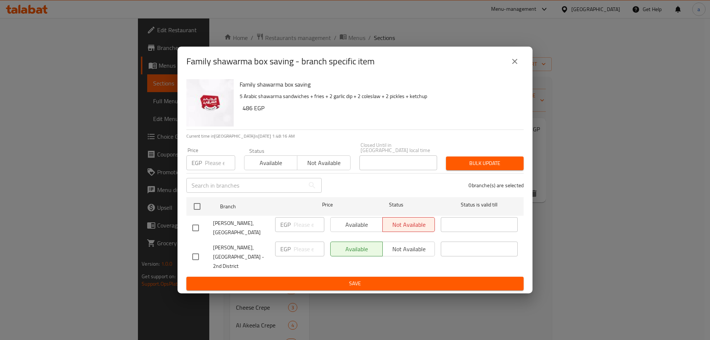
checkbox input "true"
click at [363, 230] on span "Available" at bounding box center [357, 224] width 46 height 11
click at [510, 70] on button "close" at bounding box center [515, 62] width 18 height 18
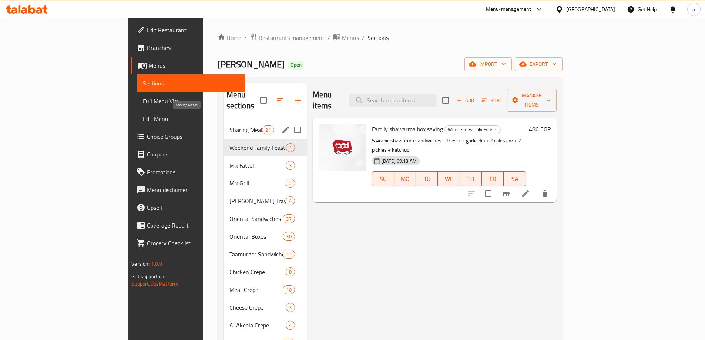
click at [229, 125] on span "Sharing Meals" at bounding box center [245, 129] width 33 height 9
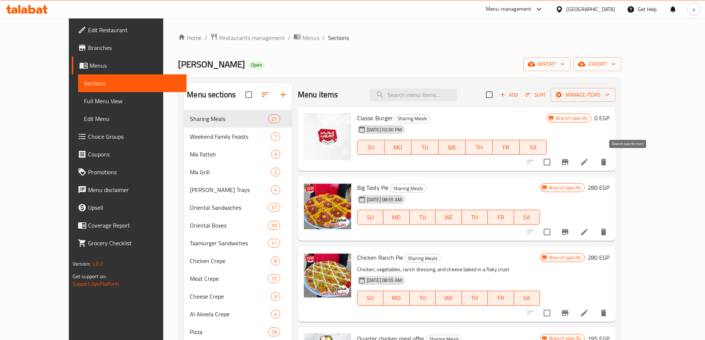
click at [569, 164] on icon "Branch-specific-item" at bounding box center [565, 162] width 9 height 9
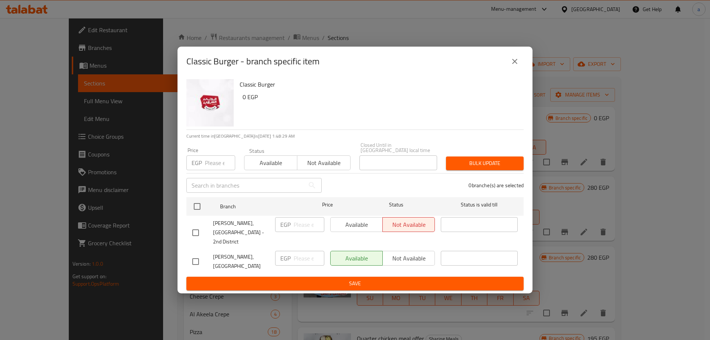
click at [518, 64] on icon "close" at bounding box center [515, 61] width 9 height 9
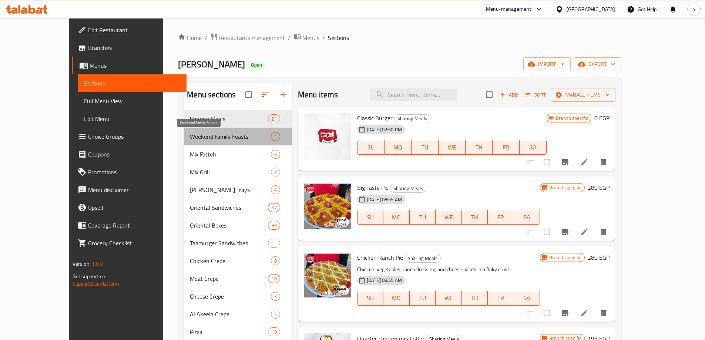
click at [190, 138] on span "Weekend Family Feasts" at bounding box center [230, 136] width 81 height 9
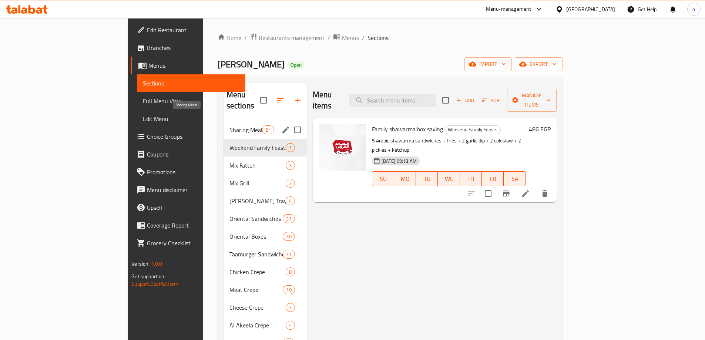
click at [229, 125] on span "Sharing Meals" at bounding box center [245, 129] width 33 height 9
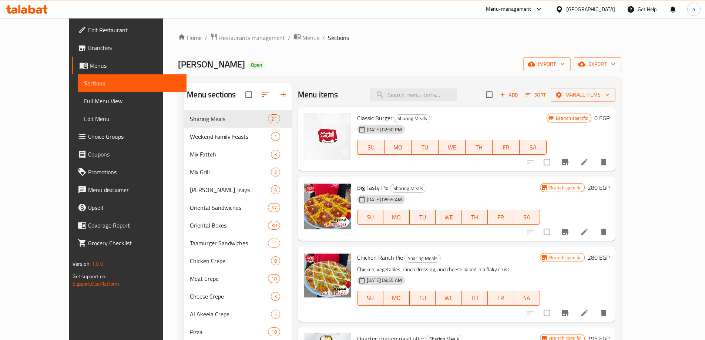
click at [84, 101] on span "Full Menu View" at bounding box center [132, 101] width 97 height 9
click at [95, 99] on span "Full Menu View" at bounding box center [132, 101] width 97 height 9
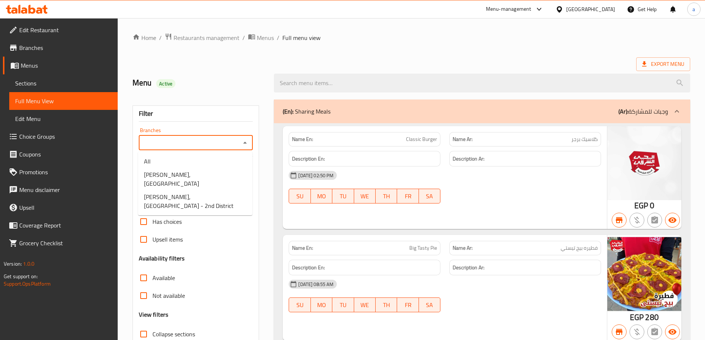
click at [191, 141] on input "Branches" at bounding box center [190, 143] width 98 height 10
click at [173, 192] on span "Alhay Alsharqy, El Shorouk - 2nd District" at bounding box center [195, 201] width 102 height 18
type input "Alhay Alsharqy, El Shorouk - 2nd District"
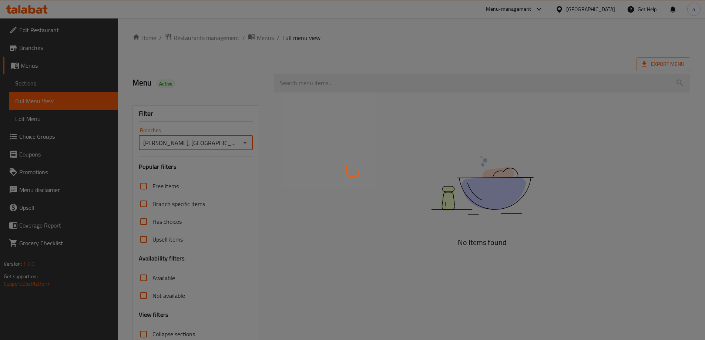
scroll to position [26, 0]
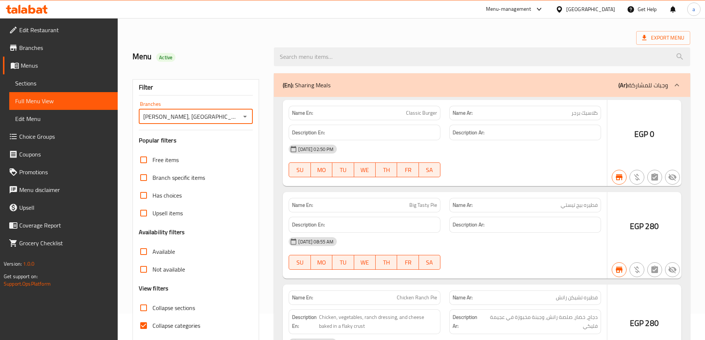
click at [146, 299] on div at bounding box center [352, 170] width 705 height 340
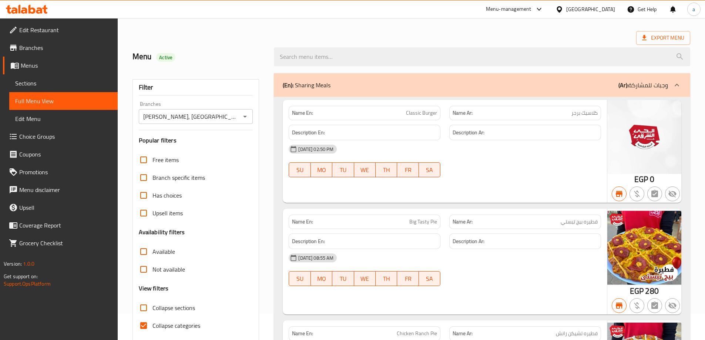
scroll to position [54, 0]
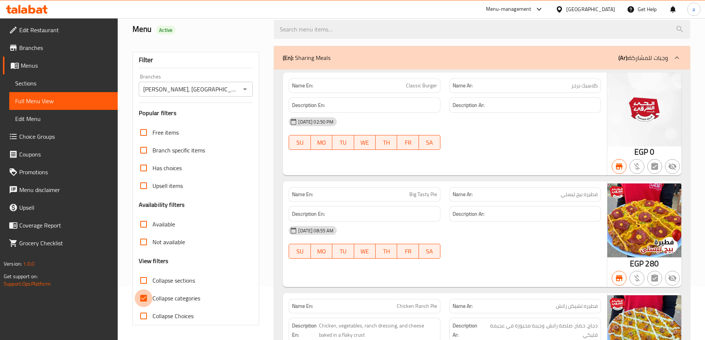
click at [146, 303] on input "Collapse categories" at bounding box center [144, 298] width 18 height 18
checkbox input "false"
click at [150, 226] on input "Available" at bounding box center [144, 224] width 18 height 18
checkbox input "true"
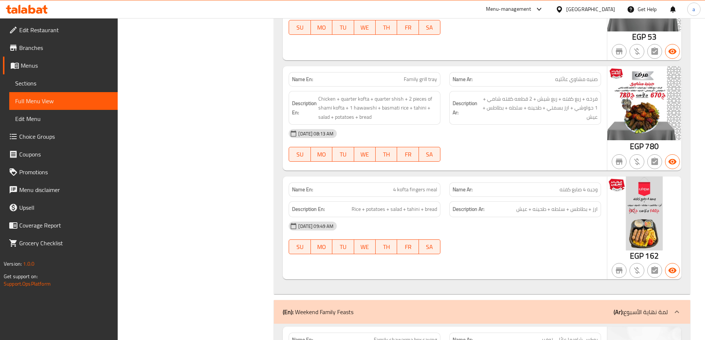
scroll to position [296, 0]
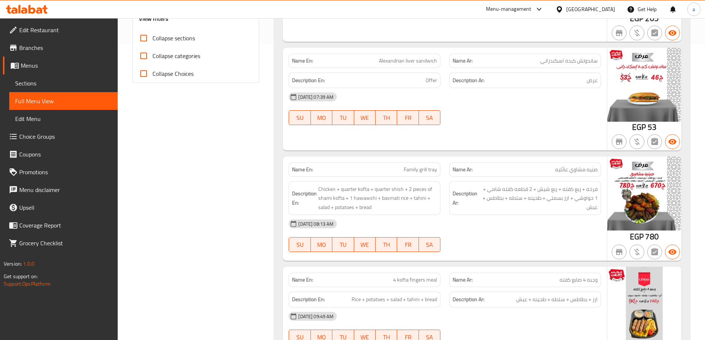
click at [58, 82] on span "Sections" at bounding box center [63, 83] width 97 height 9
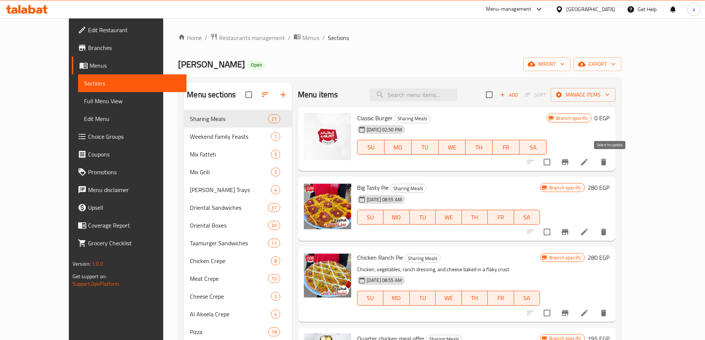
click at [555, 162] on input "checkbox" at bounding box center [547, 162] width 16 height 16
click at [609, 91] on span "Manage items" at bounding box center [582, 94] width 53 height 9
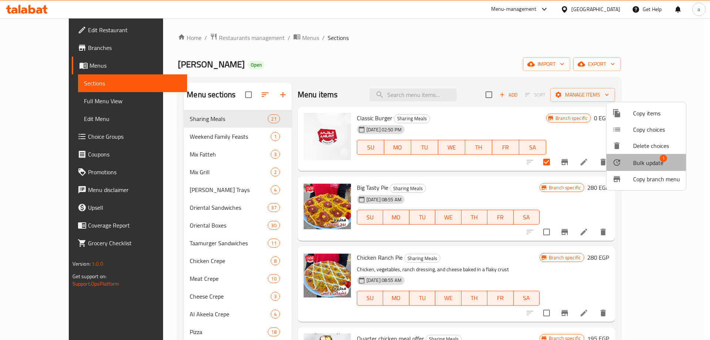
click at [652, 165] on span "Bulk update" at bounding box center [648, 162] width 30 height 9
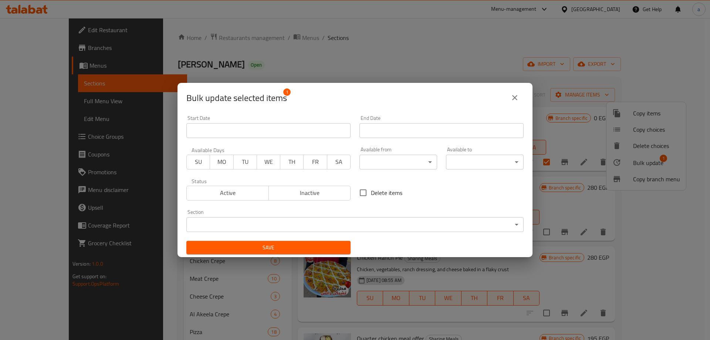
click at [519, 99] on icon "close" at bounding box center [515, 97] width 9 height 9
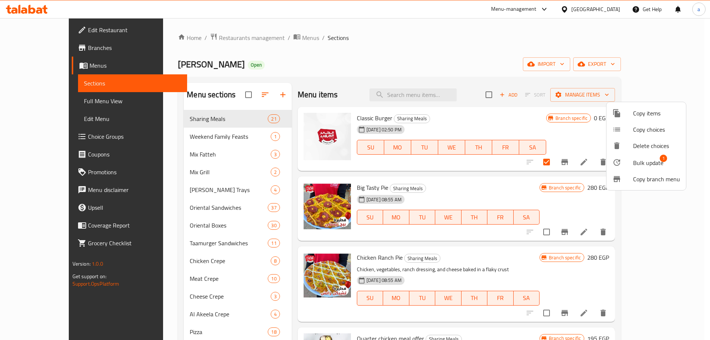
click at [519, 186] on div at bounding box center [355, 170] width 710 height 340
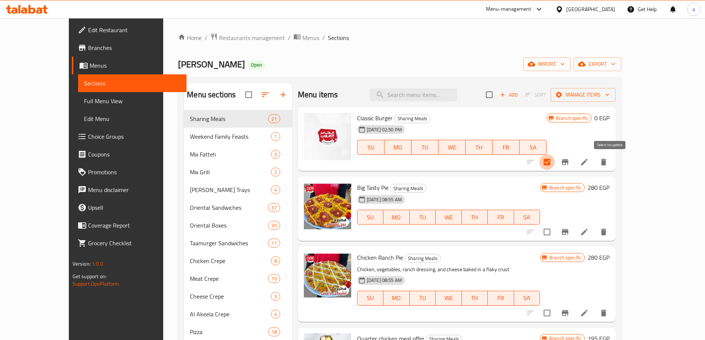
click at [555, 161] on input "checkbox" at bounding box center [547, 162] width 16 height 16
checkbox input "false"
click at [568, 162] on icon "Branch-specific-item" at bounding box center [565, 162] width 7 height 6
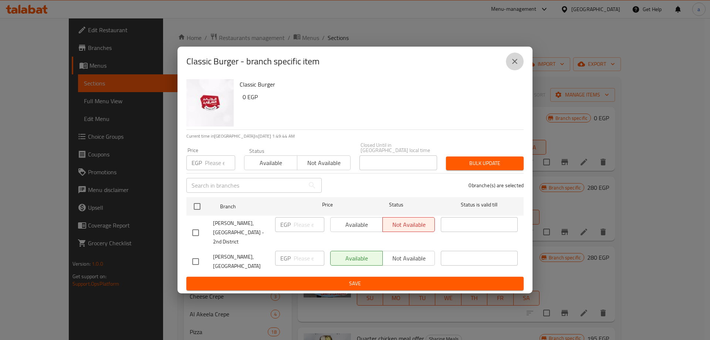
click at [514, 66] on icon "close" at bounding box center [515, 61] width 9 height 9
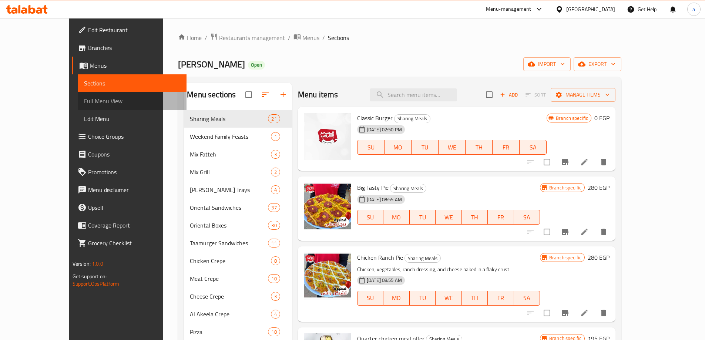
click at [78, 107] on link "Full Menu View" at bounding box center [132, 101] width 108 height 18
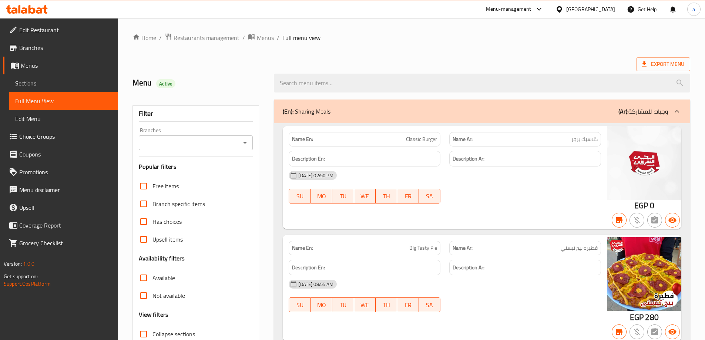
scroll to position [222, 0]
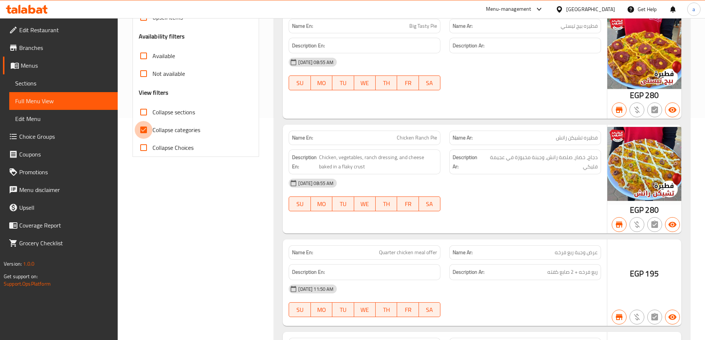
click at [144, 130] on input "Collapse categories" at bounding box center [144, 130] width 18 height 18
checkbox input "false"
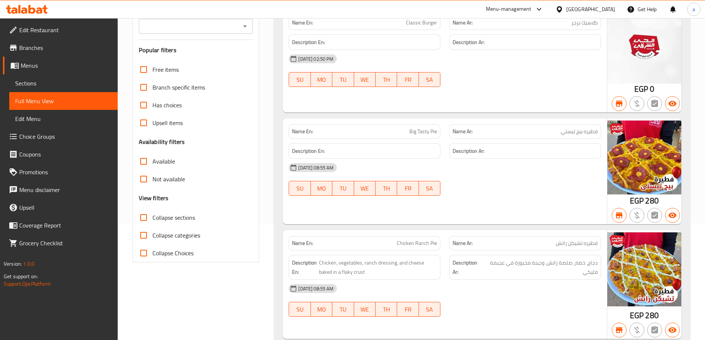
scroll to position [111, 0]
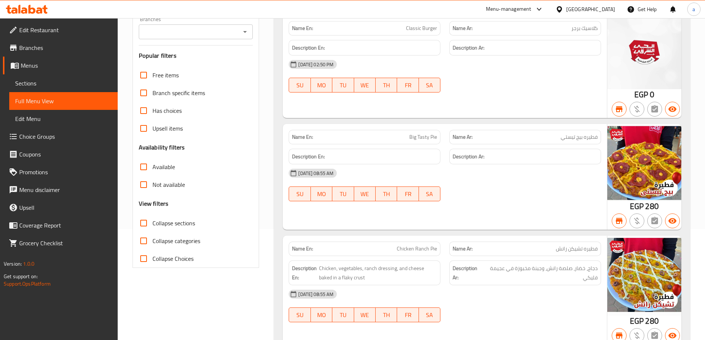
click at [672, 105] on icon "button" at bounding box center [672, 109] width 9 height 9
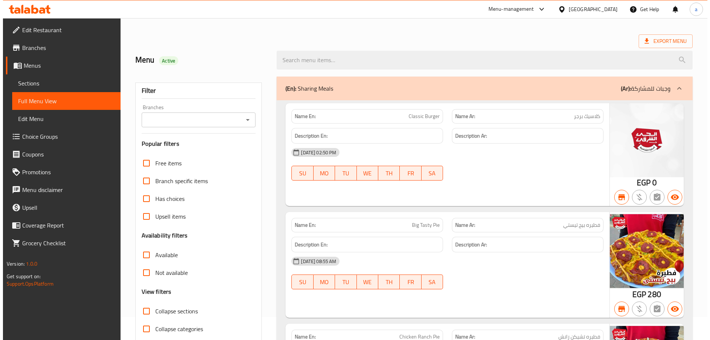
scroll to position [0, 0]
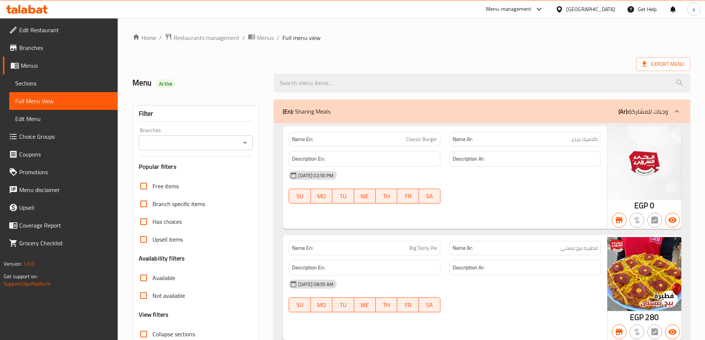
click at [71, 85] on span "Sections" at bounding box center [63, 83] width 97 height 9
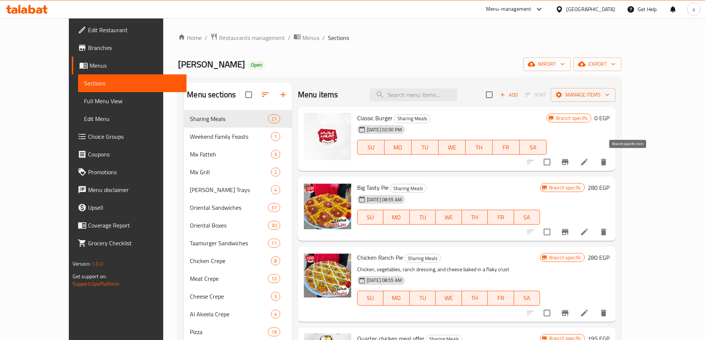
click at [568, 164] on icon "Branch-specific-item" at bounding box center [565, 162] width 7 height 6
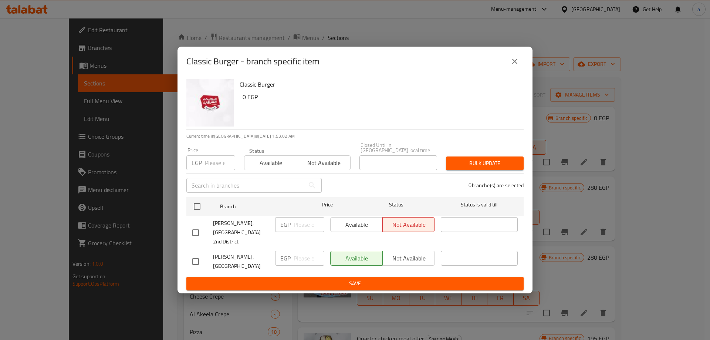
click at [196, 234] on input "checkbox" at bounding box center [196, 233] width 16 height 16
click at [195, 230] on input "checkbox" at bounding box center [196, 233] width 16 height 16
checkbox input "false"
click at [515, 66] on icon "close" at bounding box center [515, 61] width 9 height 9
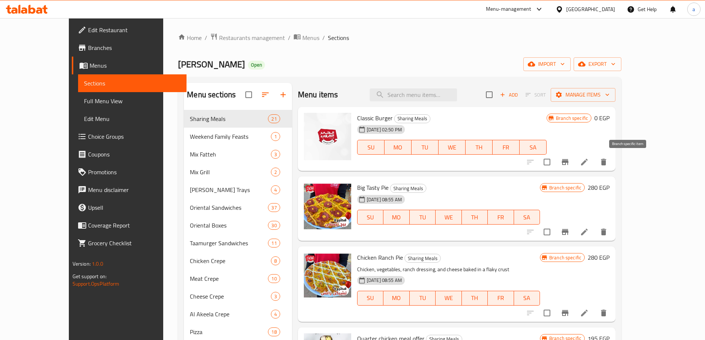
click at [569, 164] on icon "Branch-specific-item" at bounding box center [565, 162] width 9 height 9
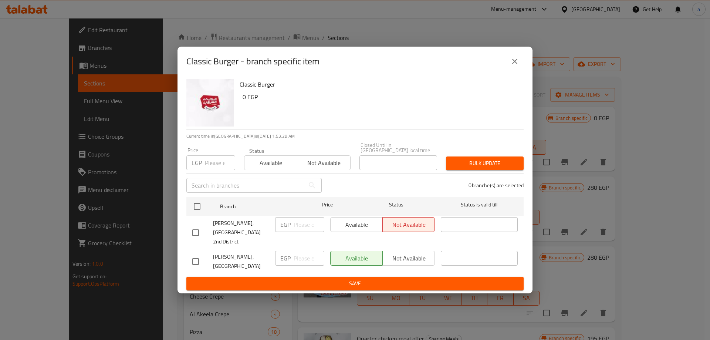
click at [521, 67] on button "close" at bounding box center [515, 62] width 18 height 18
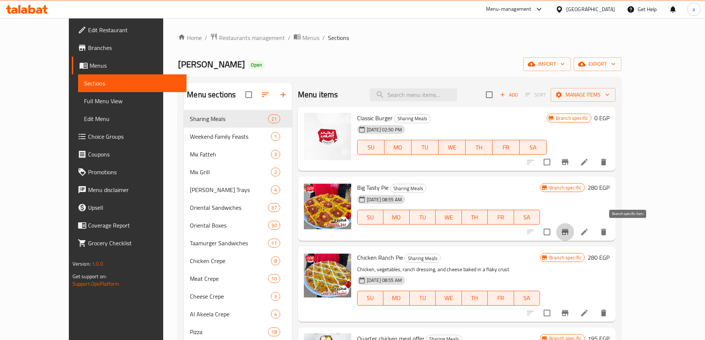
click at [574, 228] on button "Branch-specific-item" at bounding box center [565, 232] width 18 height 18
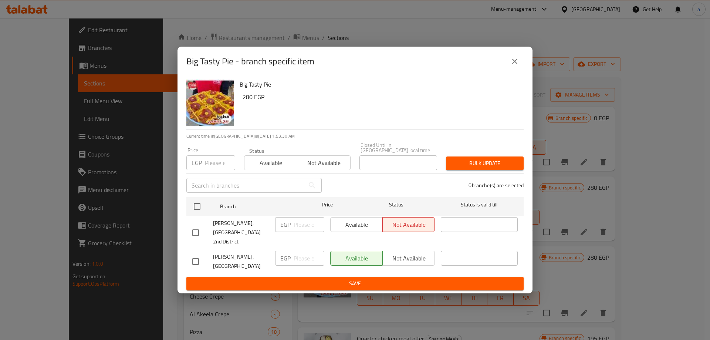
click at [516, 66] on icon "close" at bounding box center [515, 61] width 9 height 9
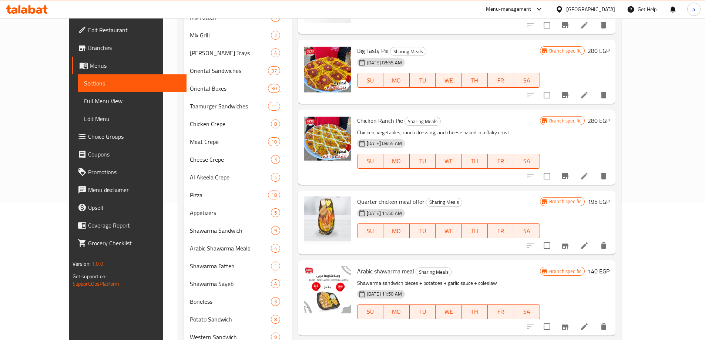
scroll to position [296, 0]
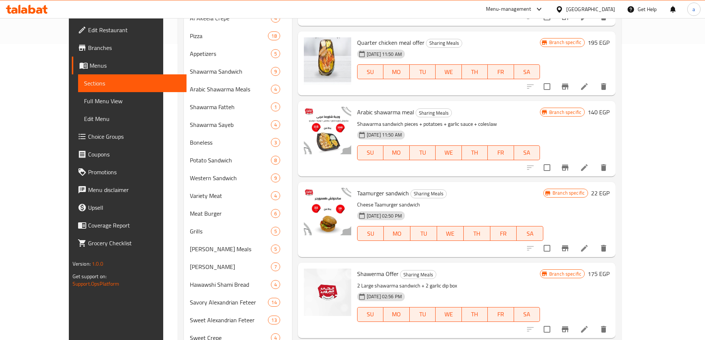
click at [574, 329] on button "Branch-specific-item" at bounding box center [565, 329] width 18 height 18
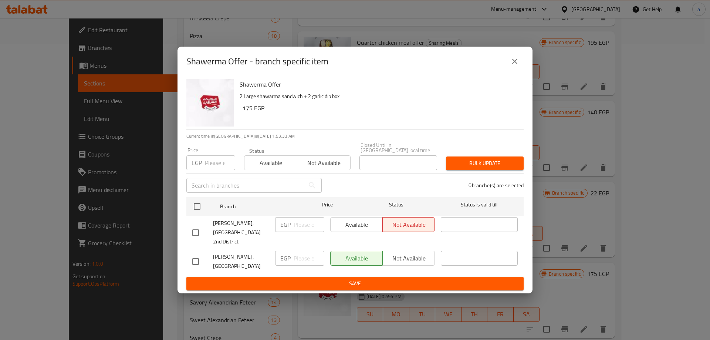
click at [518, 66] on icon "close" at bounding box center [515, 61] width 9 height 9
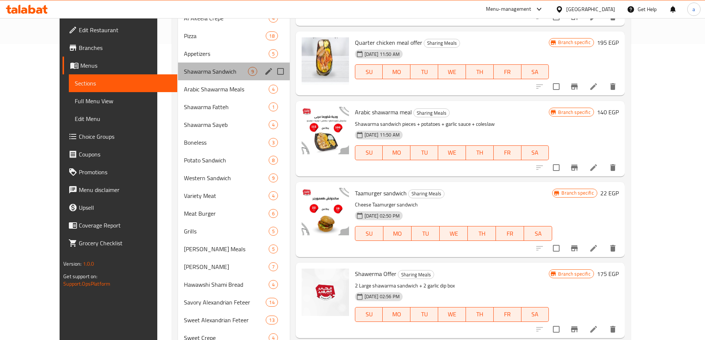
click at [188, 64] on div "Shawarma Sandwich 9" at bounding box center [234, 72] width 112 height 18
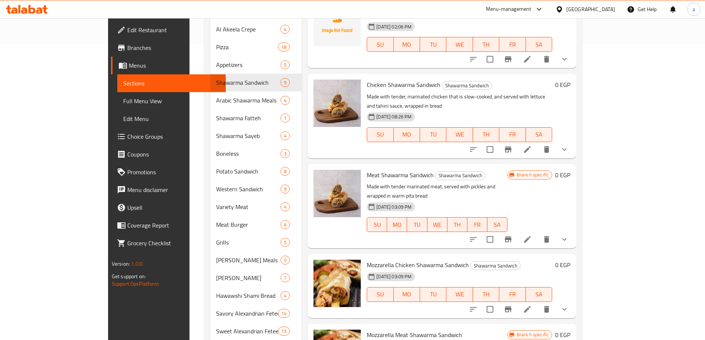
click at [512, 235] on icon "Branch-specific-item" at bounding box center [508, 239] width 9 height 9
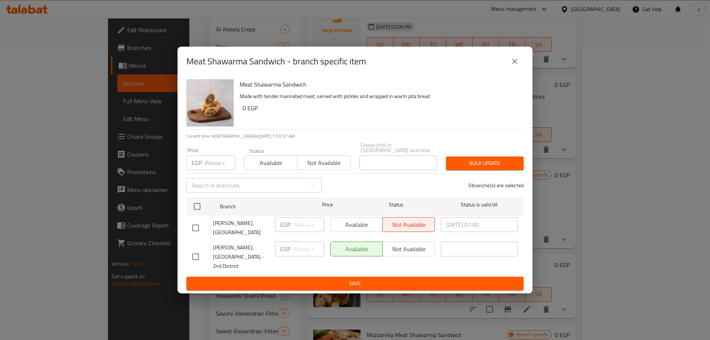
click at [515, 64] on icon "close" at bounding box center [514, 61] width 5 height 5
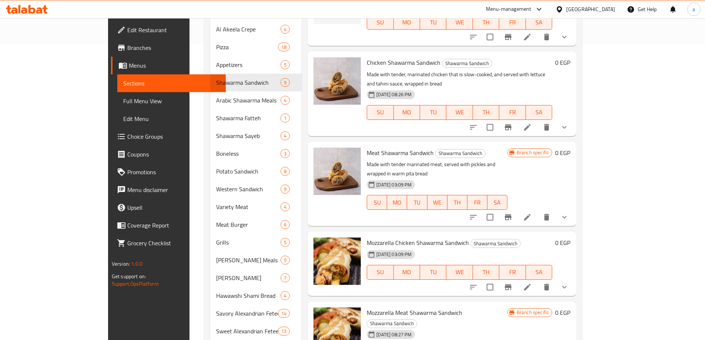
scroll to position [74, 0]
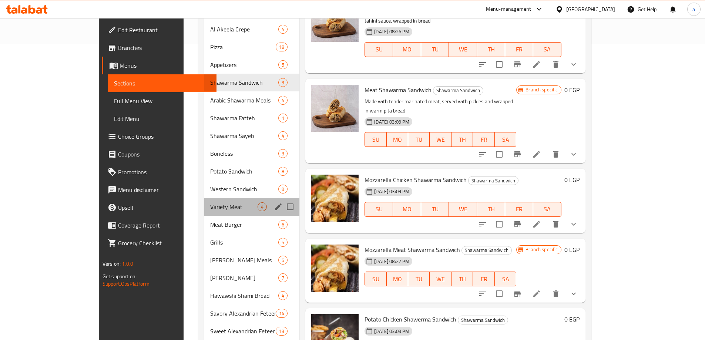
click at [204, 198] on div "Variety Meat 4" at bounding box center [251, 207] width 95 height 18
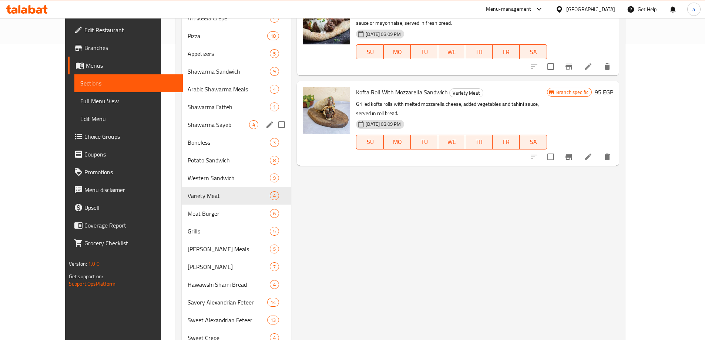
scroll to position [148, 0]
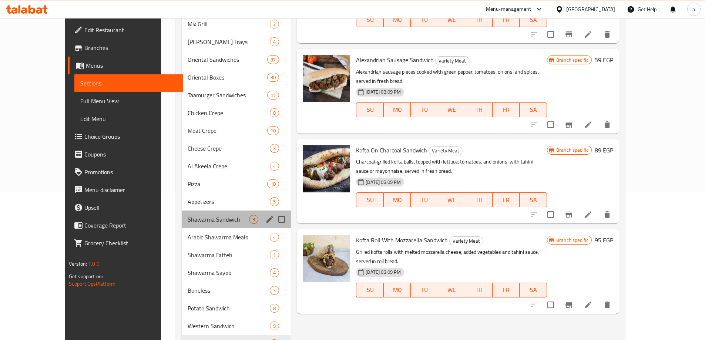
click at [184, 227] on div "Shawarma Sandwich 9" at bounding box center [237, 220] width 110 height 18
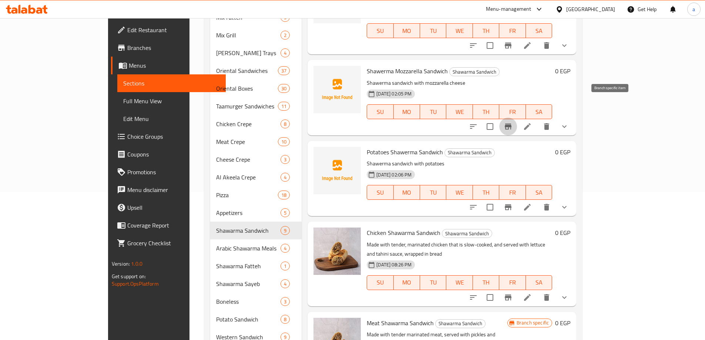
click at [517, 118] on button "Branch-specific-item" at bounding box center [508, 127] width 18 height 18
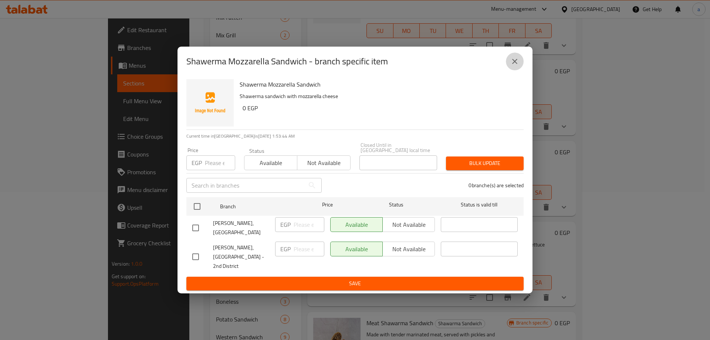
click at [513, 66] on icon "close" at bounding box center [515, 61] width 9 height 9
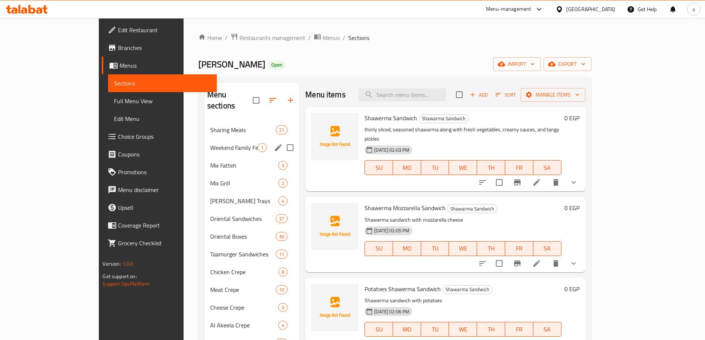
click at [210, 143] on span "Weekend Family Feasts" at bounding box center [233, 147] width 47 height 9
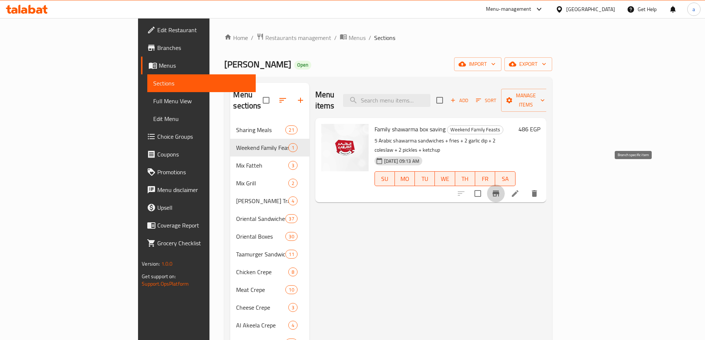
click at [500, 189] on icon "Branch-specific-item" at bounding box center [495, 193] width 9 height 9
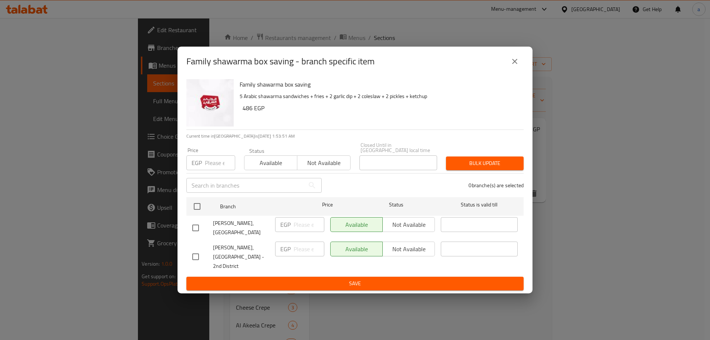
click at [197, 229] on input "checkbox" at bounding box center [196, 228] width 16 height 16
click at [199, 236] on input "checkbox" at bounding box center [196, 228] width 16 height 16
checkbox input "false"
click at [194, 252] on input "checkbox" at bounding box center [196, 257] width 16 height 16
checkbox input "true"
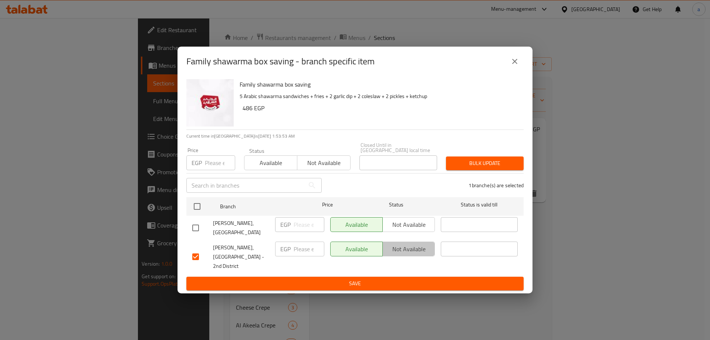
click at [399, 252] on span "Not available" at bounding box center [409, 249] width 46 height 11
click at [388, 279] on span "Save" at bounding box center [355, 283] width 326 height 9
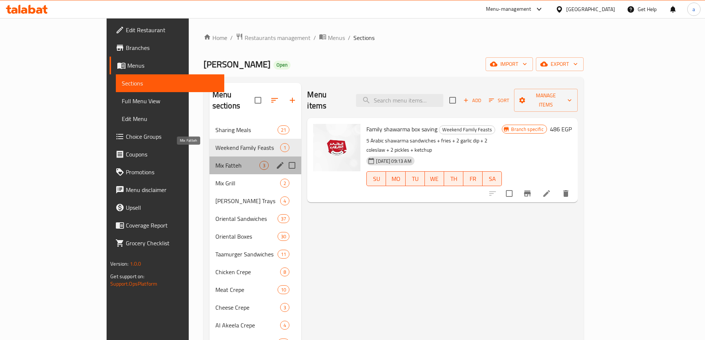
click at [215, 161] on span "Mix Fatteh" at bounding box center [237, 165] width 44 height 9
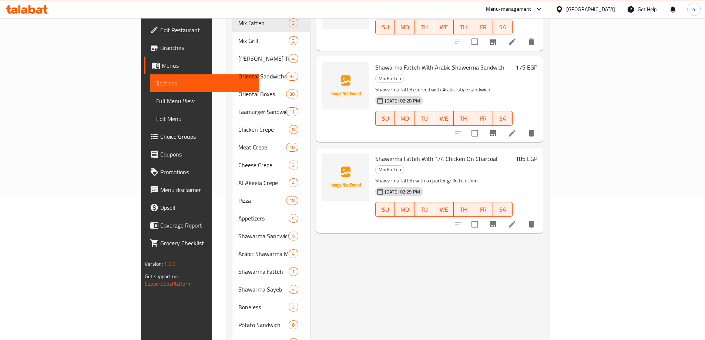
scroll to position [74, 0]
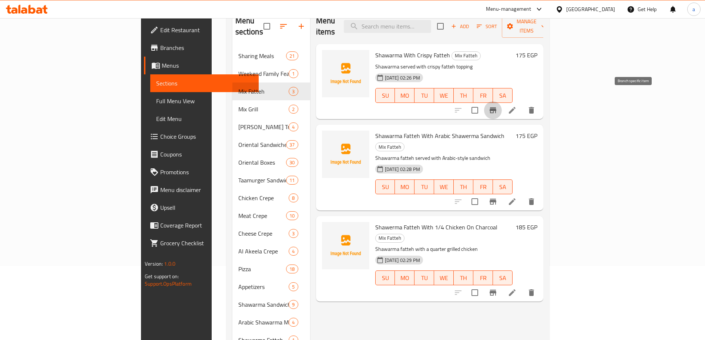
click at [497, 106] on icon "Branch-specific-item" at bounding box center [492, 110] width 9 height 9
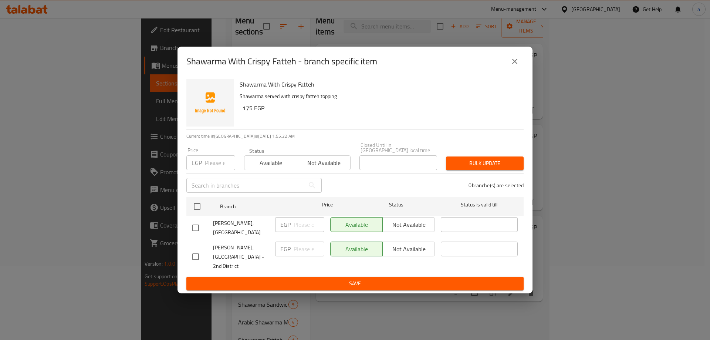
click at [394, 250] on div "Available Not available" at bounding box center [382, 249] width 105 height 15
click at [396, 250] on div "Available Not available" at bounding box center [382, 249] width 105 height 15
click at [409, 250] on div "Available Not available" at bounding box center [382, 249] width 105 height 15
click at [201, 254] on input "checkbox" at bounding box center [196, 257] width 16 height 16
checkbox input "true"
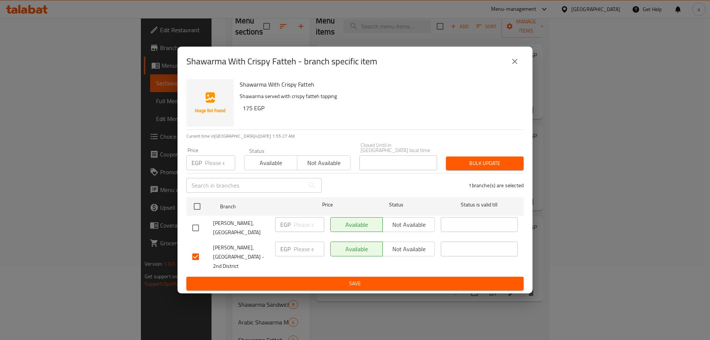
click at [381, 249] on button "Available" at bounding box center [356, 249] width 53 height 15
click at [391, 249] on span "Not available" at bounding box center [409, 249] width 46 height 11
click at [381, 279] on span "Save" at bounding box center [355, 283] width 326 height 9
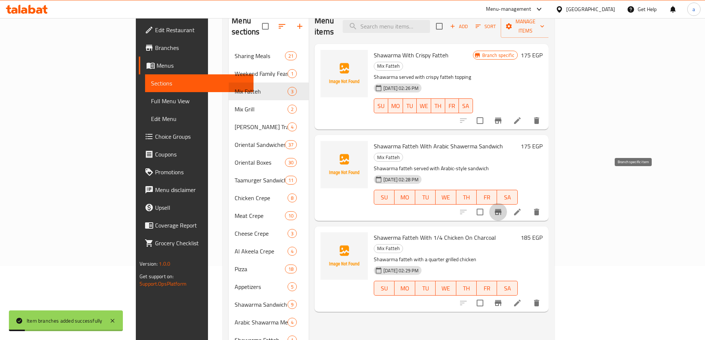
click at [507, 203] on button "Branch-specific-item" at bounding box center [498, 212] width 18 height 18
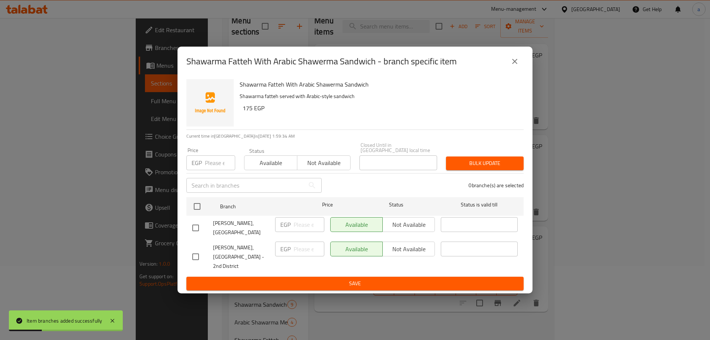
click at [399, 246] on div "Available Not available" at bounding box center [382, 249] width 105 height 15
click at [179, 254] on div "Shawarma Fatteh With Arabic Shawerma Sandwich Shawarma fatteh served with Arabi…" at bounding box center [355, 184] width 355 height 217
click at [196, 255] on input "checkbox" at bounding box center [196, 257] width 16 height 16
checkbox input "true"
click at [393, 250] on span "Not available" at bounding box center [409, 249] width 46 height 11
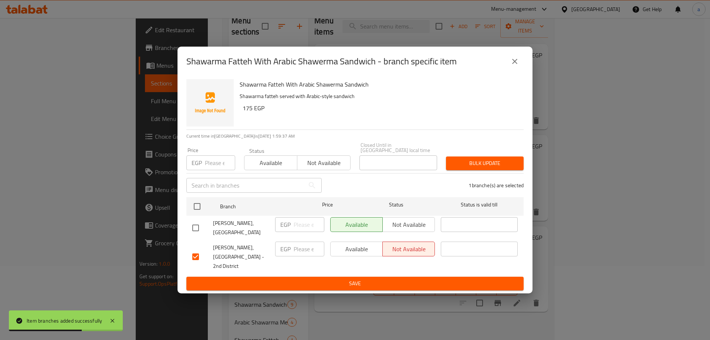
click at [352, 279] on span "Save" at bounding box center [355, 283] width 326 height 9
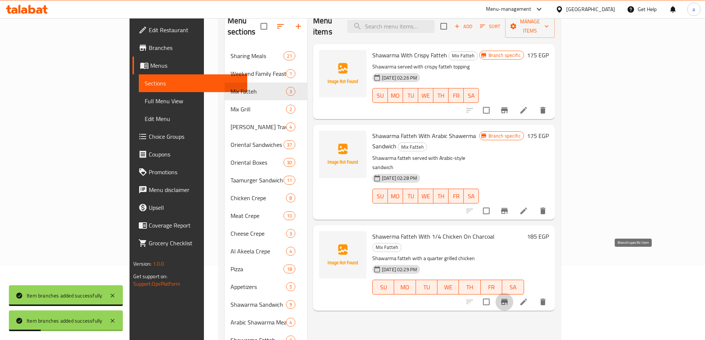
click at [509, 297] on icon "Branch-specific-item" at bounding box center [504, 301] width 9 height 9
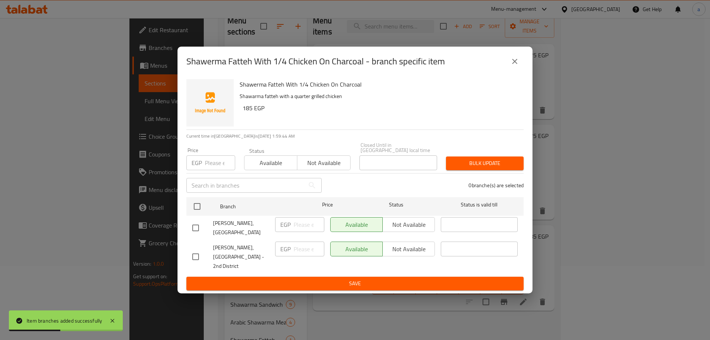
click at [404, 245] on div "Available Not available" at bounding box center [382, 249] width 105 height 15
click at [198, 253] on input "checkbox" at bounding box center [196, 257] width 16 height 16
checkbox input "true"
click at [397, 256] on button "Not available" at bounding box center [409, 249] width 53 height 15
click at [343, 279] on span "Save" at bounding box center [355, 283] width 326 height 9
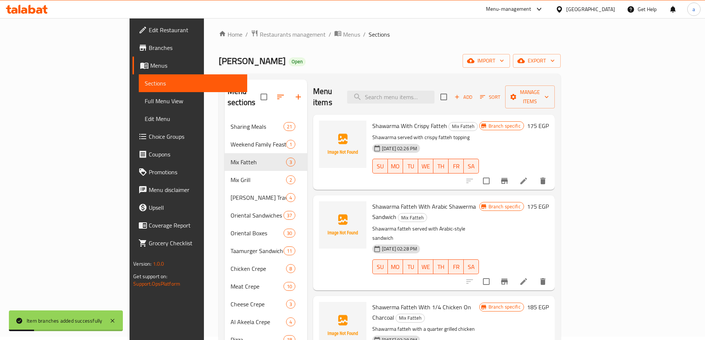
scroll to position [0, 0]
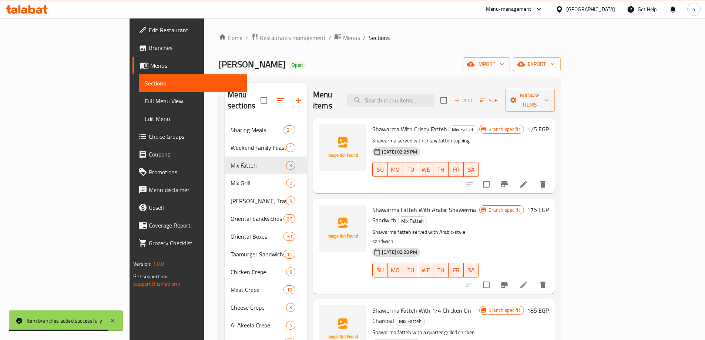
click at [145, 97] on span "Full Menu View" at bounding box center [193, 101] width 97 height 9
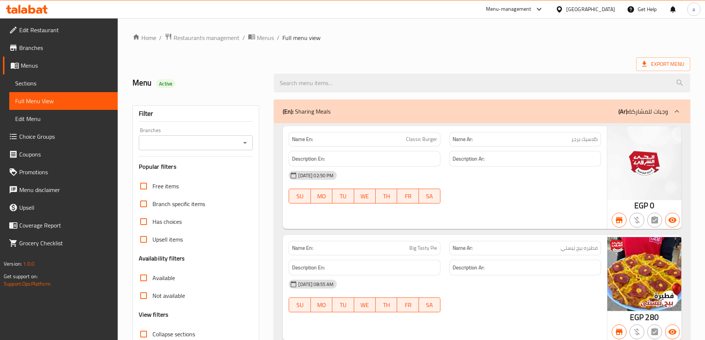
click at [50, 99] on span "Full Menu View" at bounding box center [63, 101] width 97 height 9
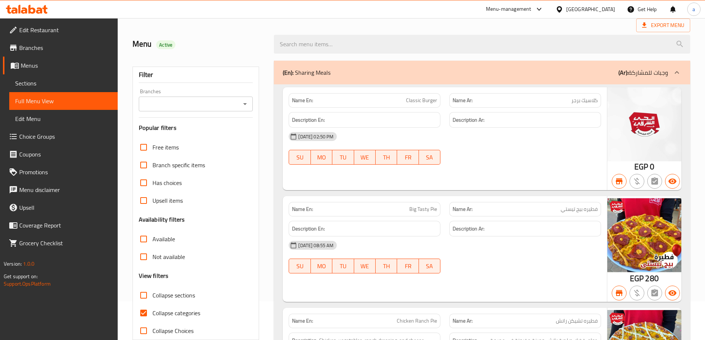
scroll to position [185, 0]
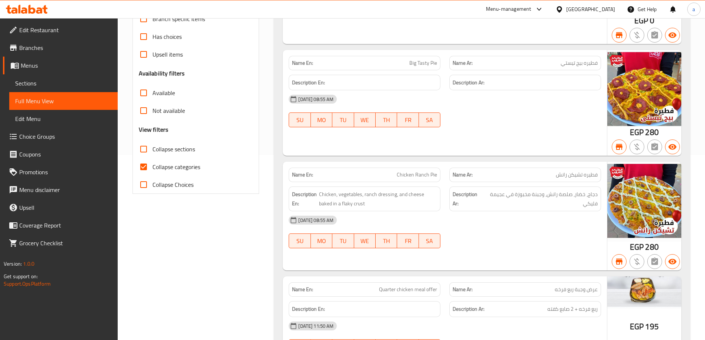
click at [175, 166] on span "Collapse categories" at bounding box center [176, 166] width 48 height 9
click at [152, 166] on input "Collapse categories" at bounding box center [144, 167] width 18 height 18
checkbox input "false"
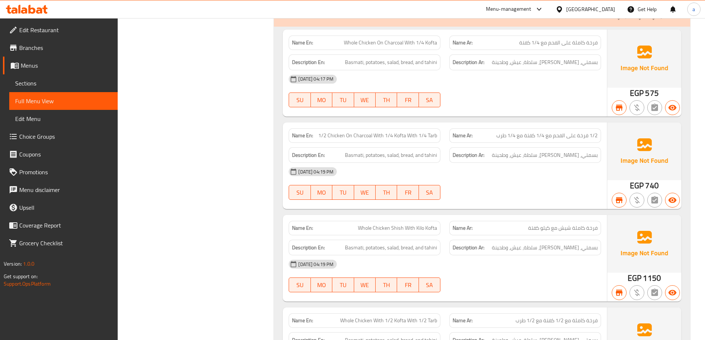
scroll to position [0, 0]
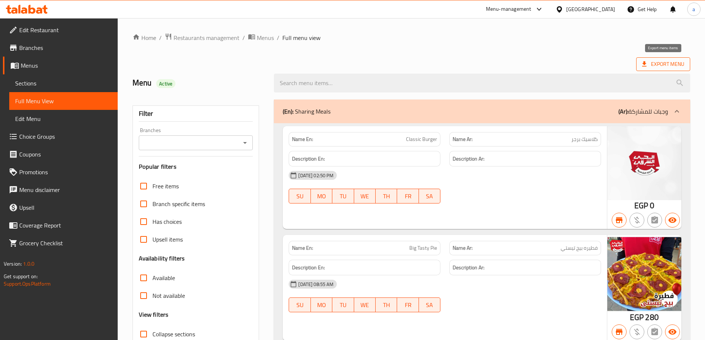
click at [649, 64] on span "Export Menu" at bounding box center [663, 64] width 42 height 9
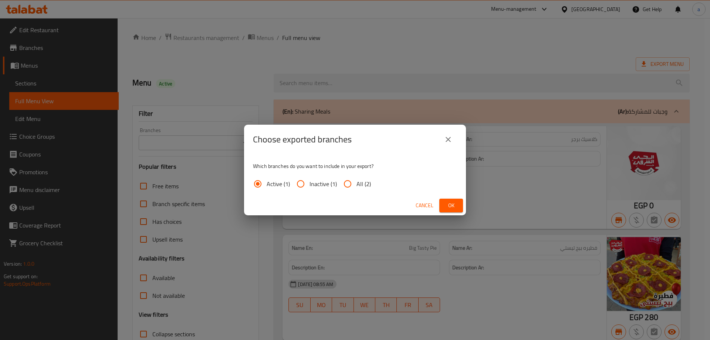
click at [344, 189] on input "All (2)" at bounding box center [348, 184] width 18 height 18
radio input "true"
click at [276, 183] on span "Active (1)" at bounding box center [278, 183] width 23 height 9
click at [267, 183] on input "Active (1)" at bounding box center [258, 184] width 18 height 18
radio input "true"
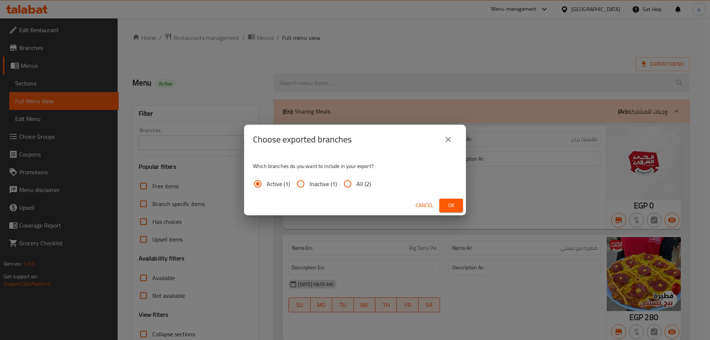
click at [346, 181] on input "All (2)" at bounding box center [348, 184] width 18 height 18
radio input "true"
click at [451, 211] on button "Ok" at bounding box center [452, 206] width 24 height 14
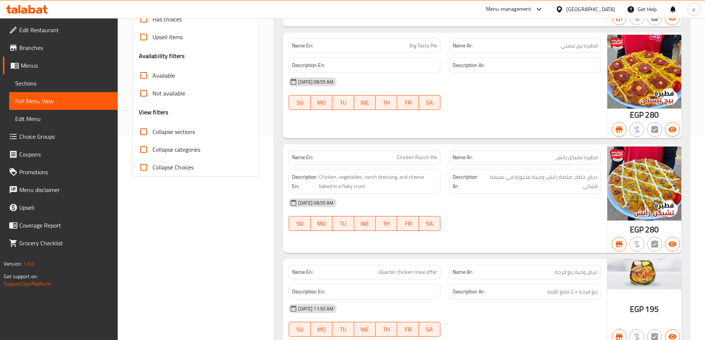
scroll to position [111, 0]
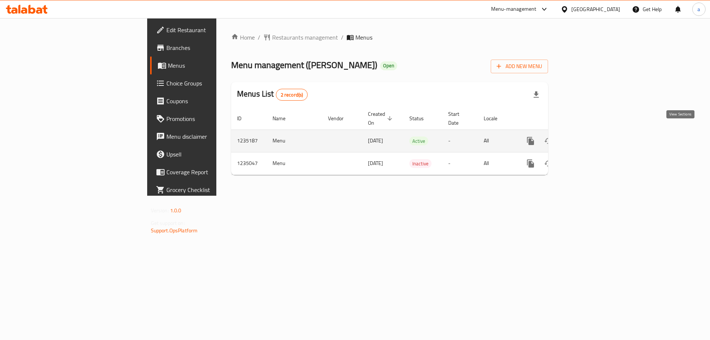
click at [589, 137] on icon "enhanced table" at bounding box center [584, 141] width 9 height 9
